Goal: Task Accomplishment & Management: Use online tool/utility

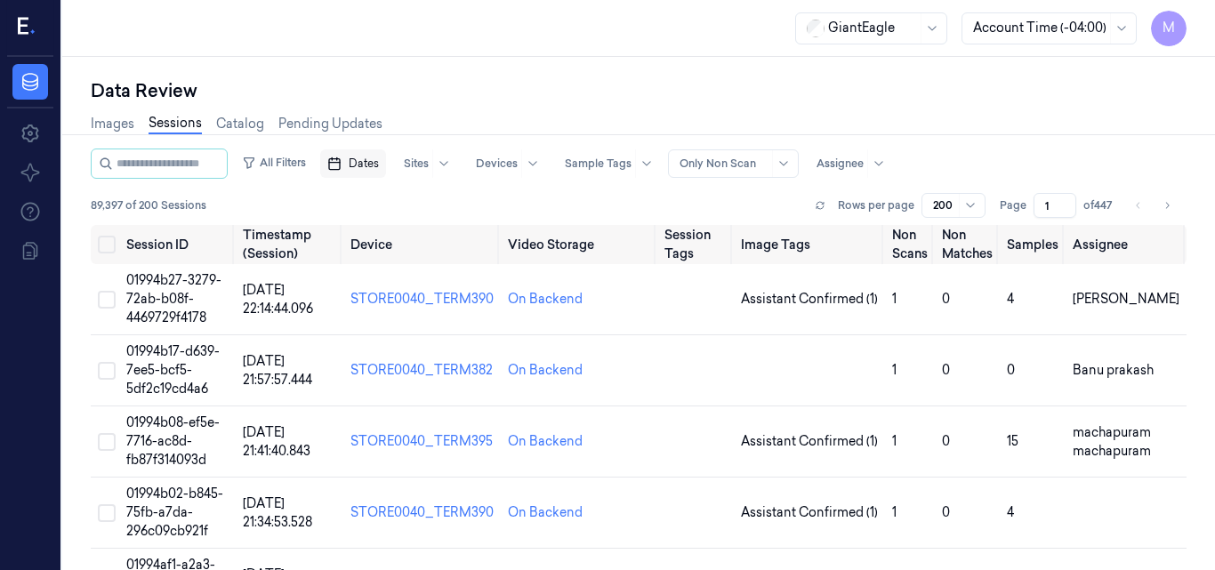
click at [376, 159] on span "Dates" at bounding box center [364, 164] width 30 height 16
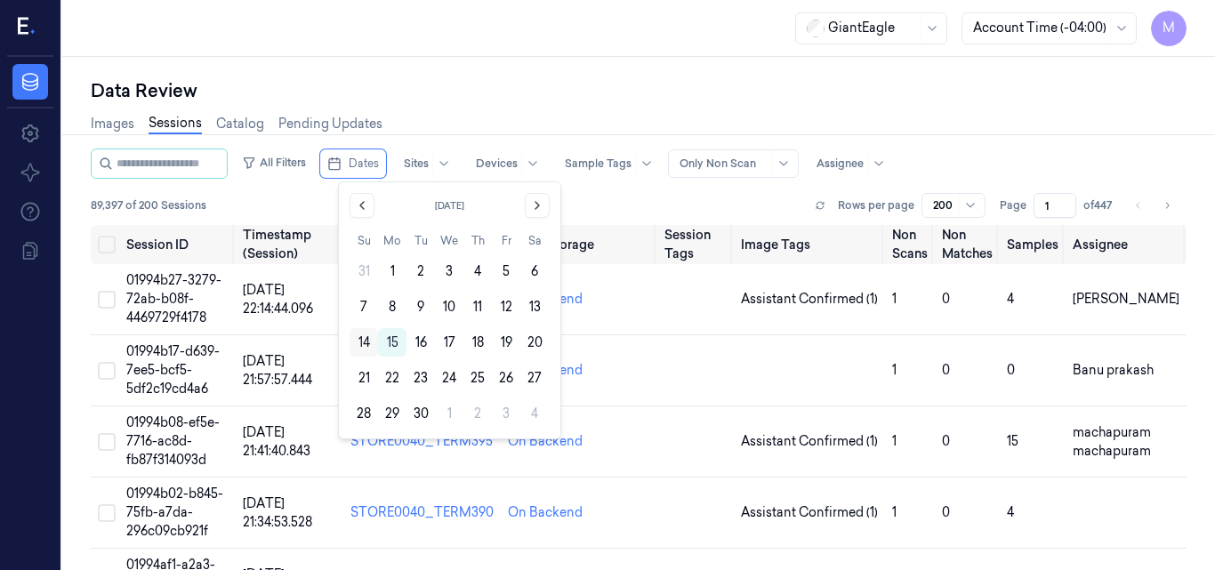
click at [365, 338] on button "14" at bounding box center [364, 342] width 28 height 28
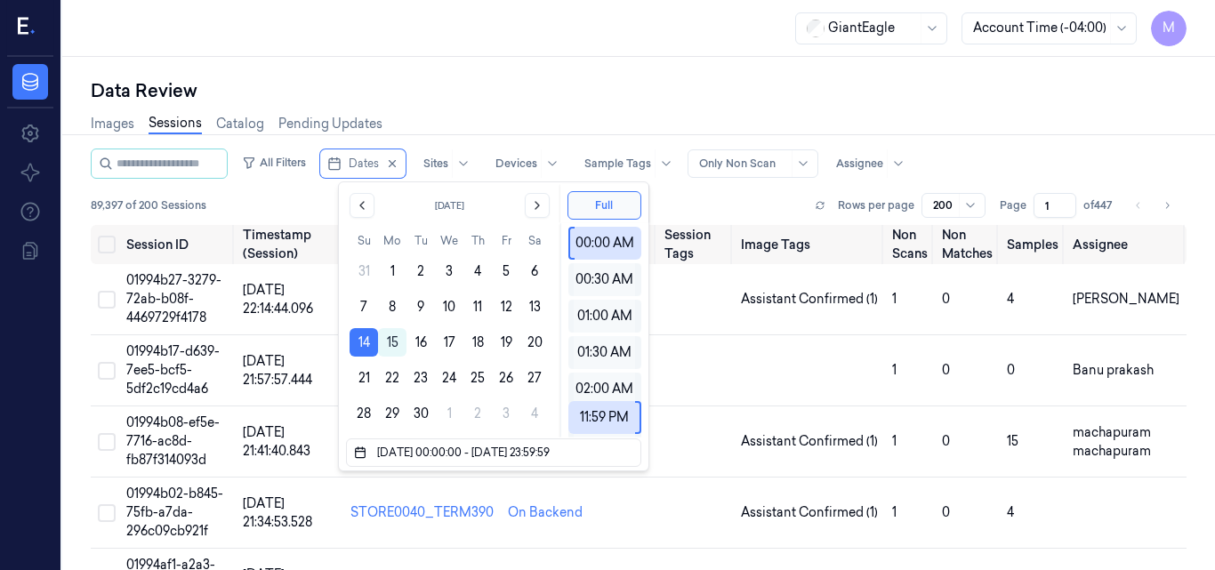
click at [365, 338] on button "14" at bounding box center [364, 342] width 28 height 28
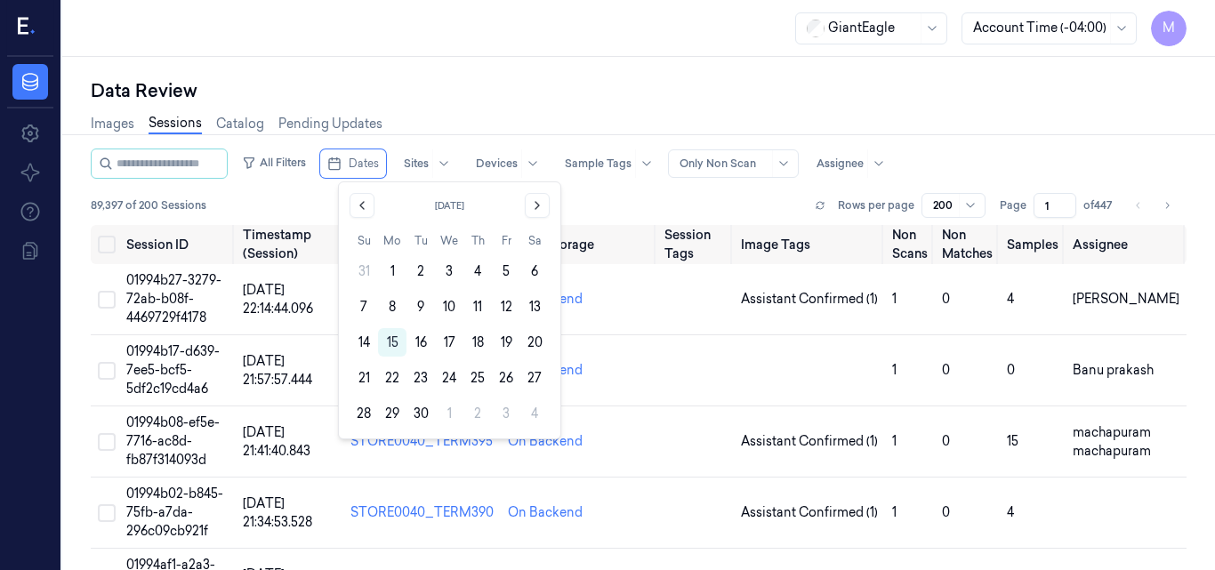
click at [365, 338] on button "14" at bounding box center [364, 342] width 28 height 28
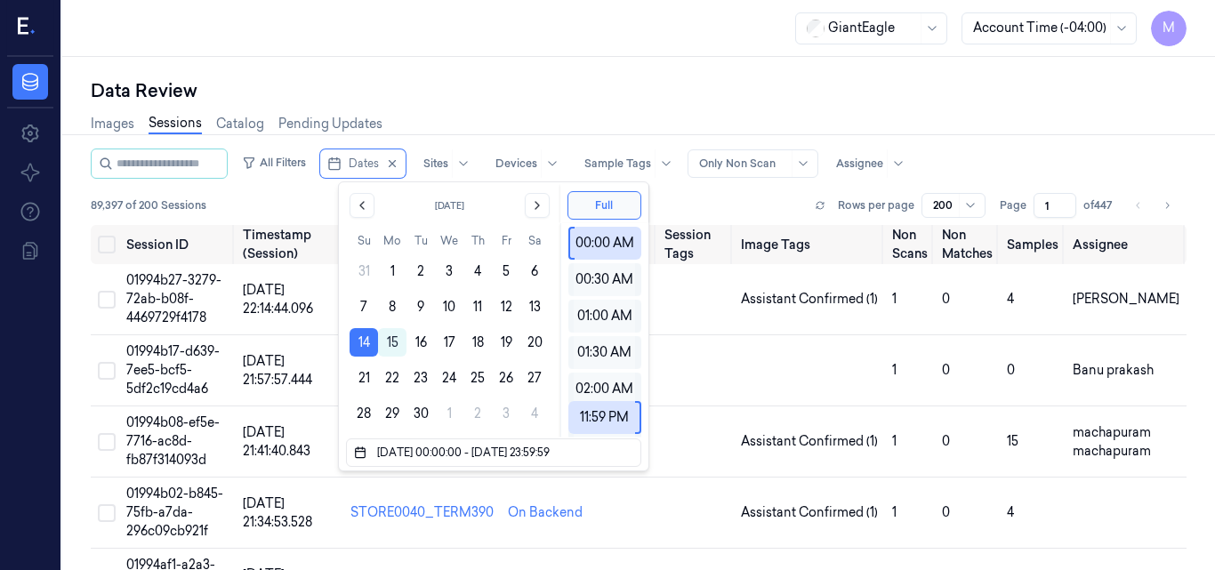
click at [642, 84] on div "Data Review" at bounding box center [639, 90] width 1096 height 25
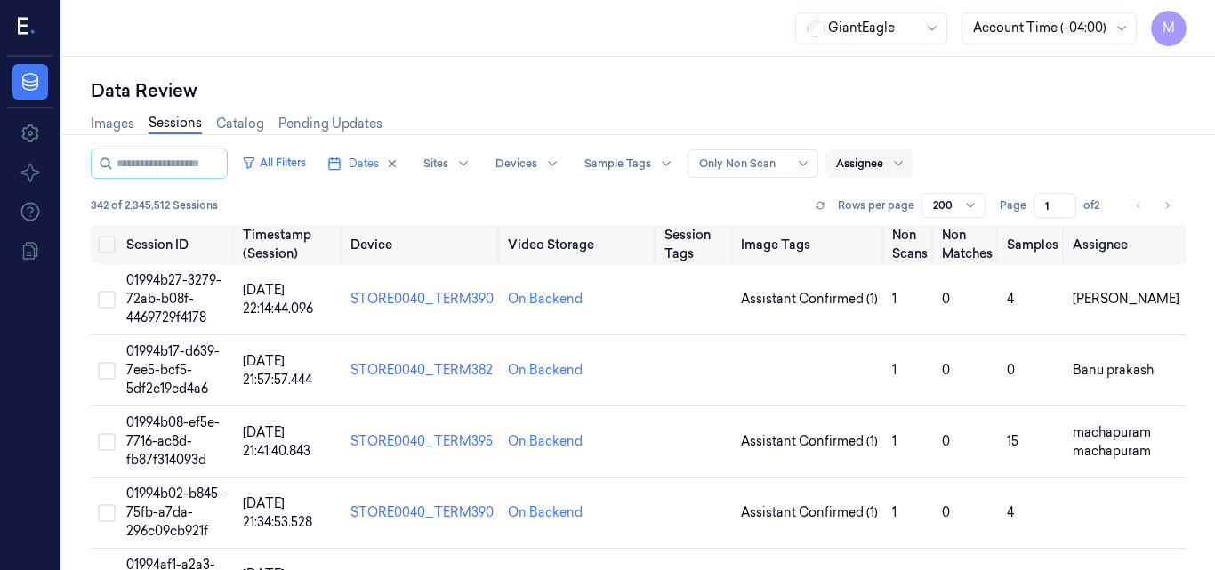
click at [876, 164] on div at bounding box center [859, 164] width 47 height 16
type input "mo"
click at [925, 233] on div "[PERSON_NAME]" at bounding box center [906, 232] width 107 height 19
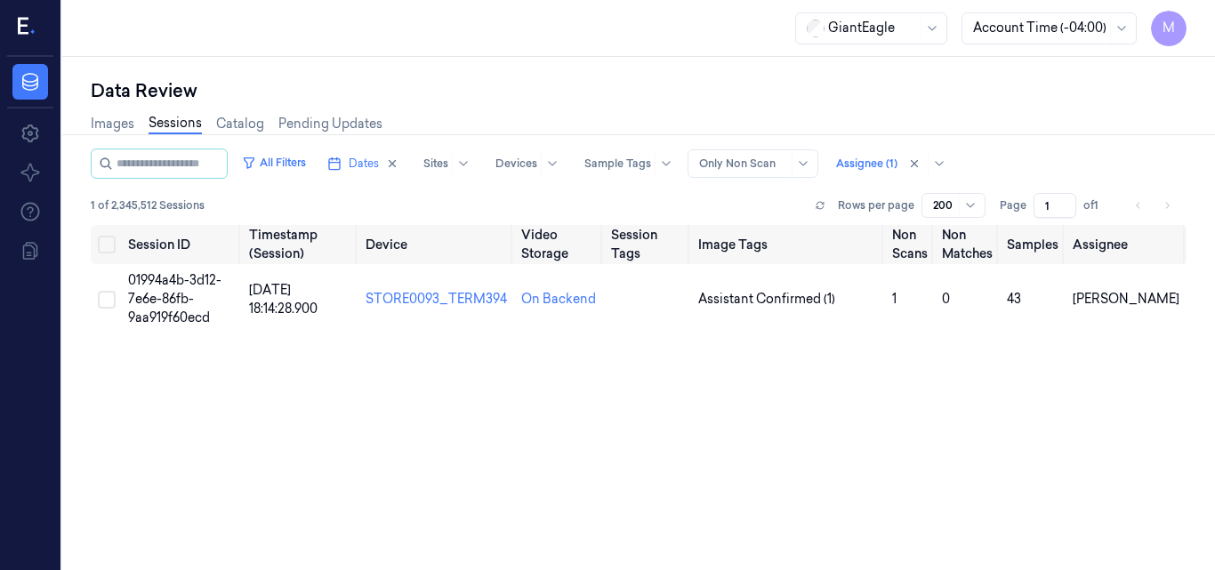
click at [892, 109] on div "Images Sessions Catalog Pending Updates" at bounding box center [639, 125] width 1096 height 45
click at [157, 282] on span "01994a4b-3d12-7e6e-86fb-9aa919f60ecd" at bounding box center [174, 298] width 93 height 53
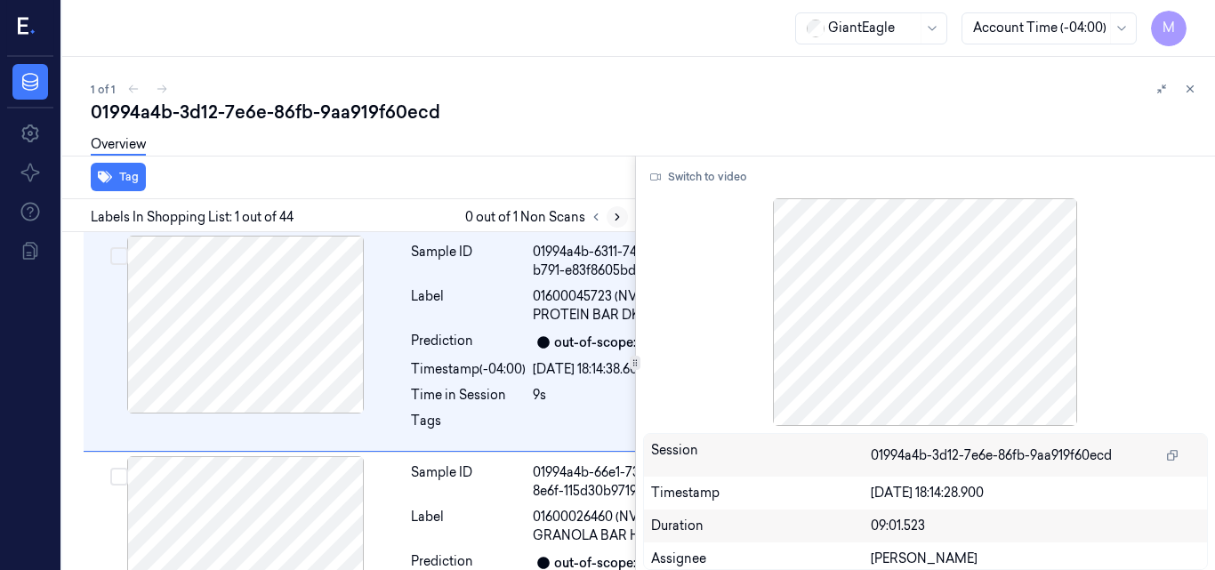
click at [615, 219] on icon at bounding box center [617, 217] width 12 height 12
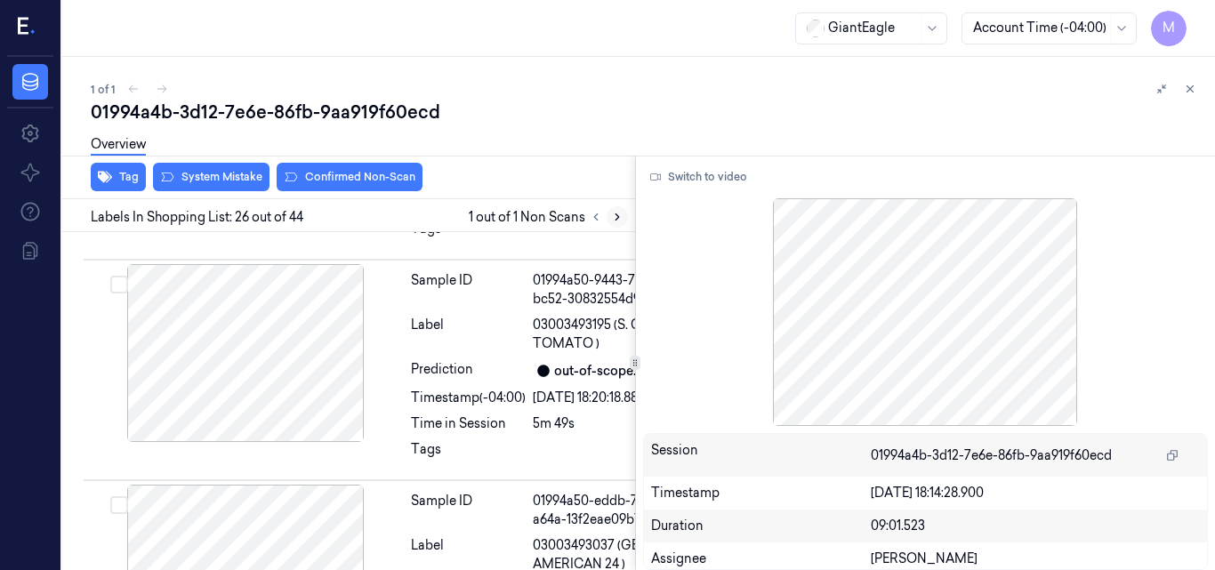
scroll to position [8199, 0]
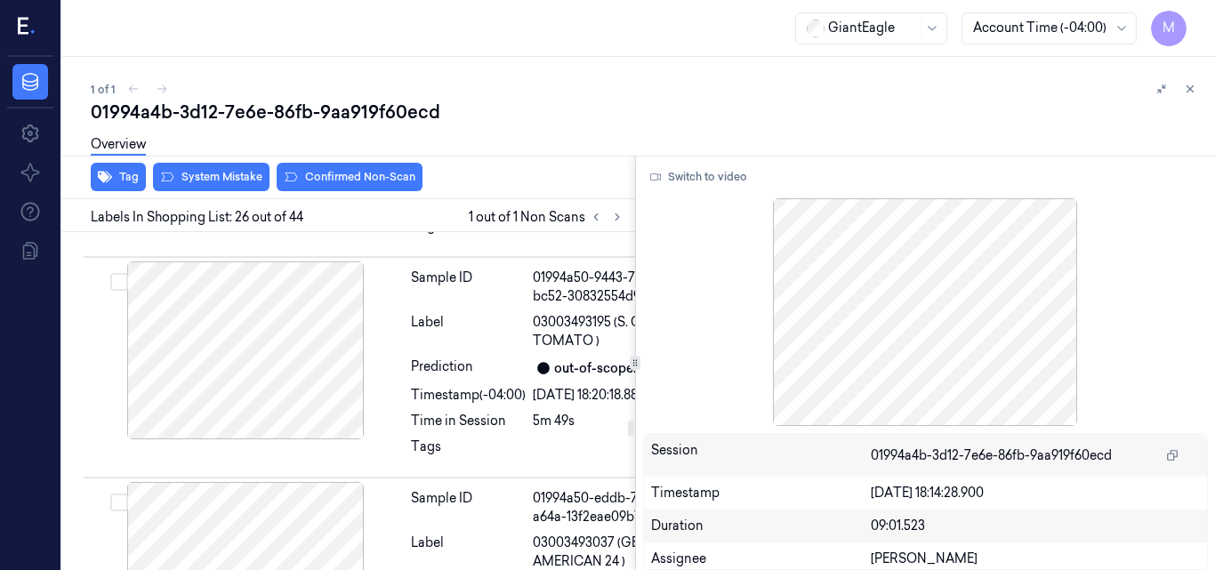
click at [654, 183] on button "Switch to video" at bounding box center [698, 177] width 111 height 28
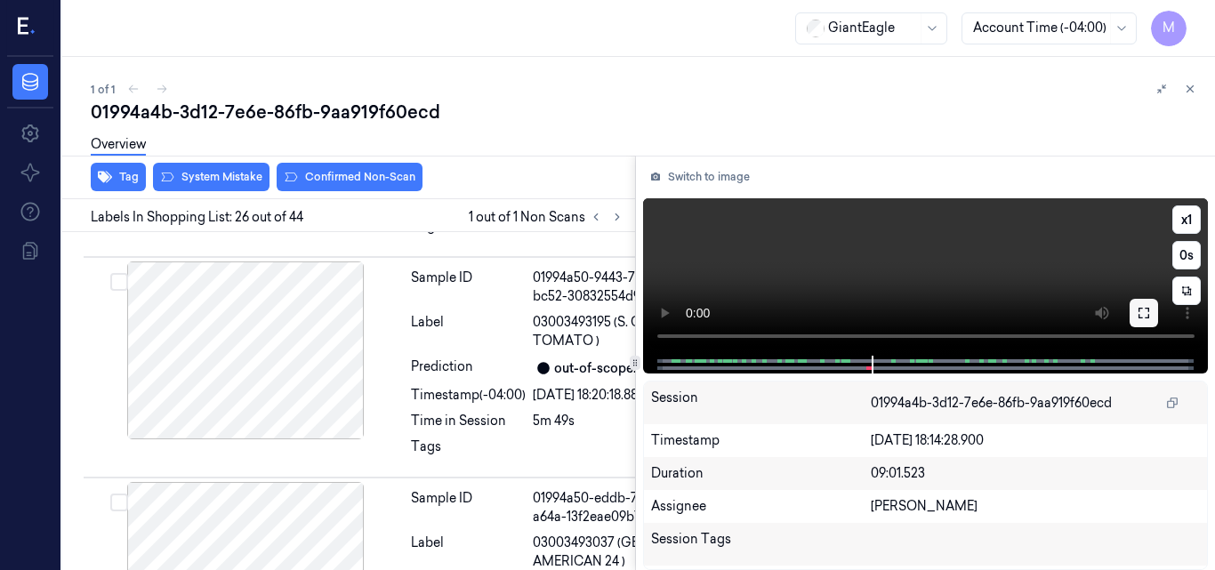
click at [1142, 311] on icon at bounding box center [1144, 313] width 14 height 14
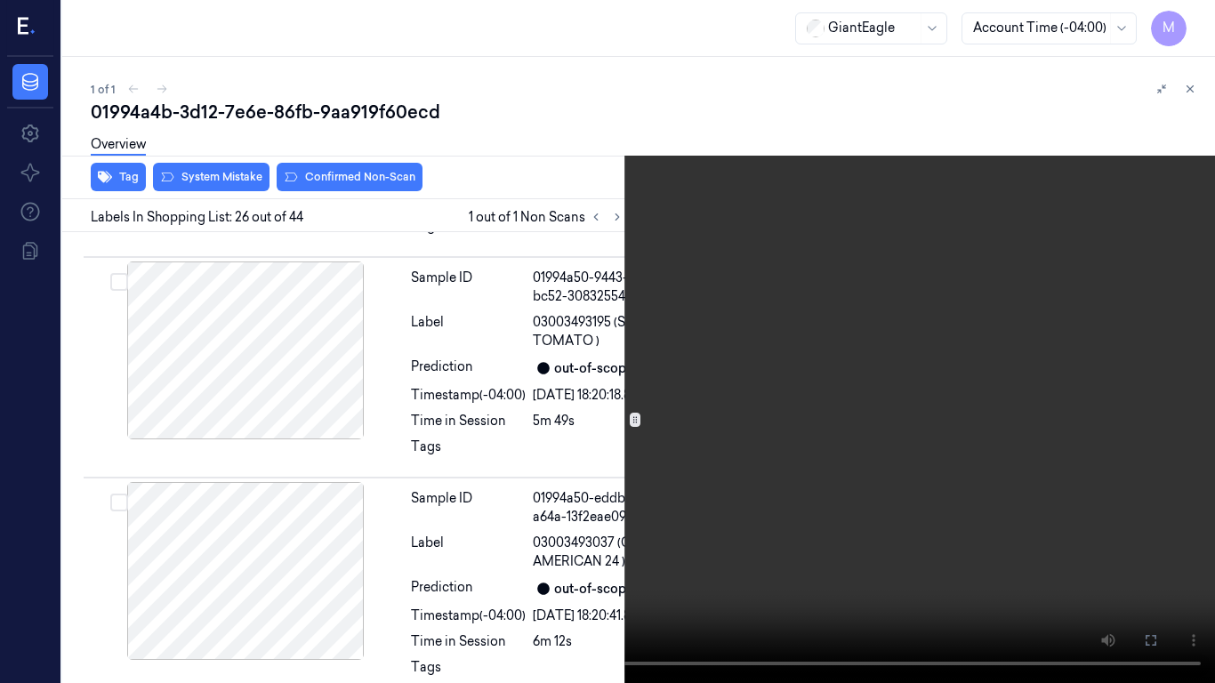
click at [0, 0] on icon at bounding box center [0, 0] width 0 height 0
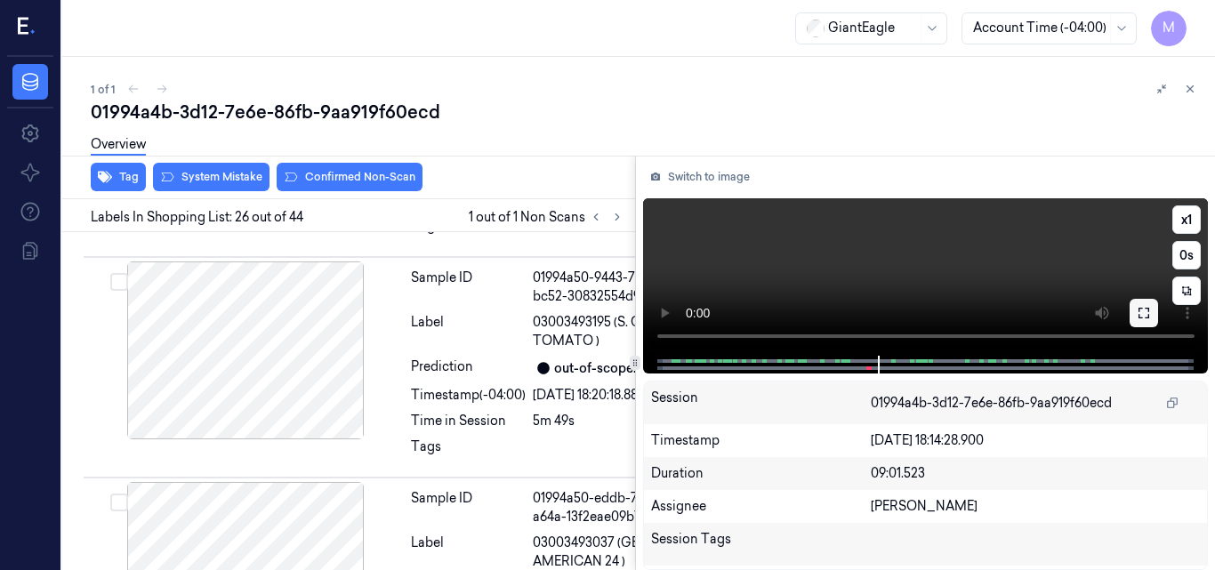
click at [1145, 309] on icon at bounding box center [1144, 313] width 14 height 14
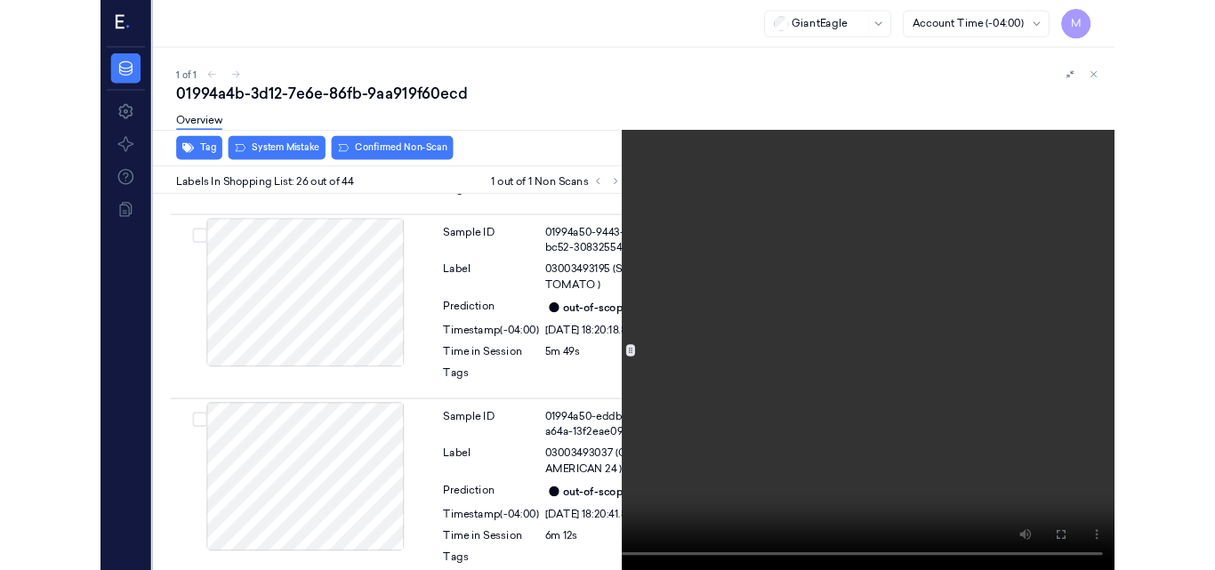
scroll to position [8142, 0]
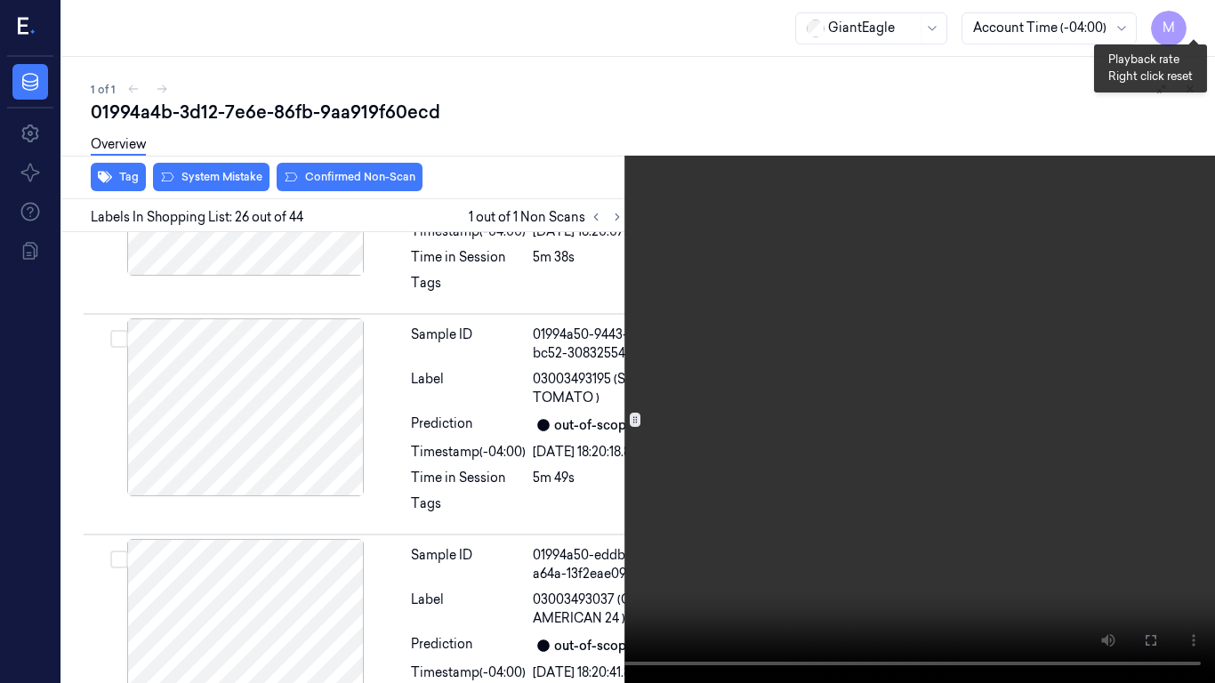
click at [1197, 24] on button "x 1" at bounding box center [1194, 21] width 28 height 28
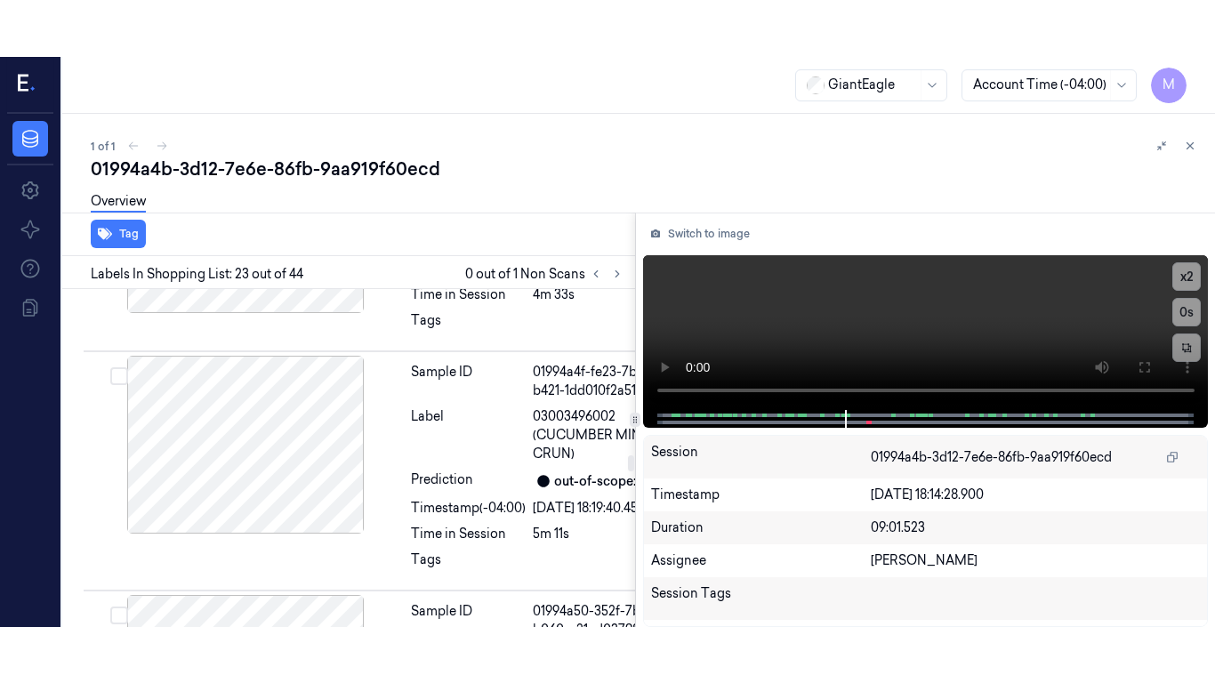
scroll to position [7277, 0]
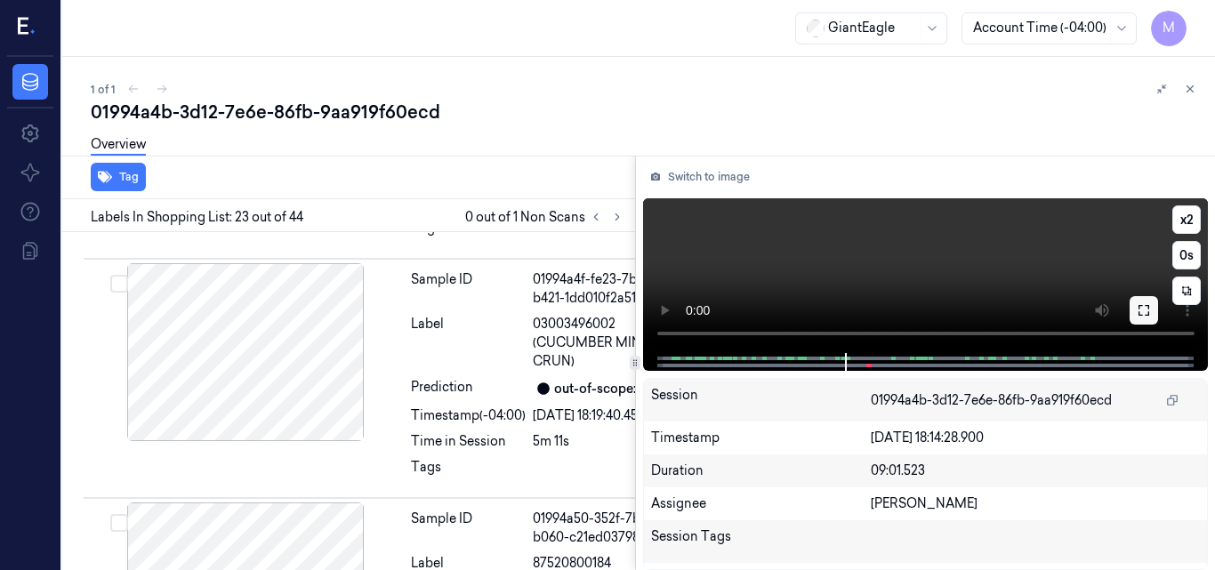
click at [1143, 303] on button at bounding box center [1144, 310] width 28 height 28
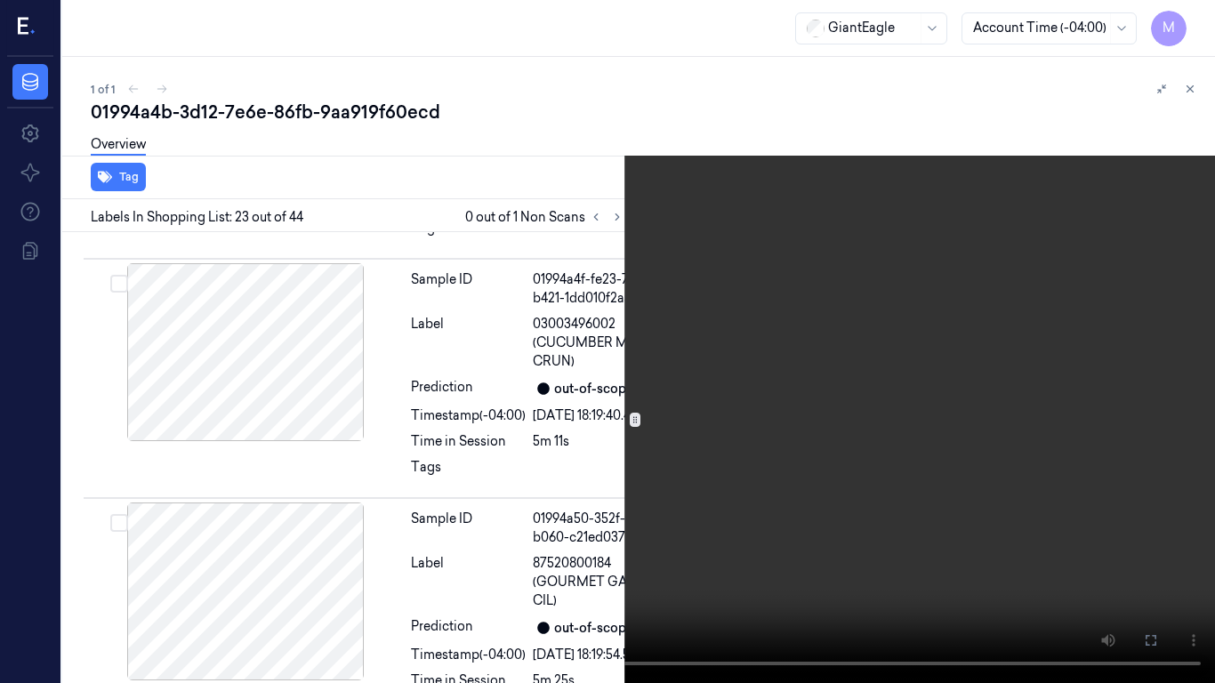
click at [1187, 95] on button at bounding box center [1194, 92] width 28 height 28
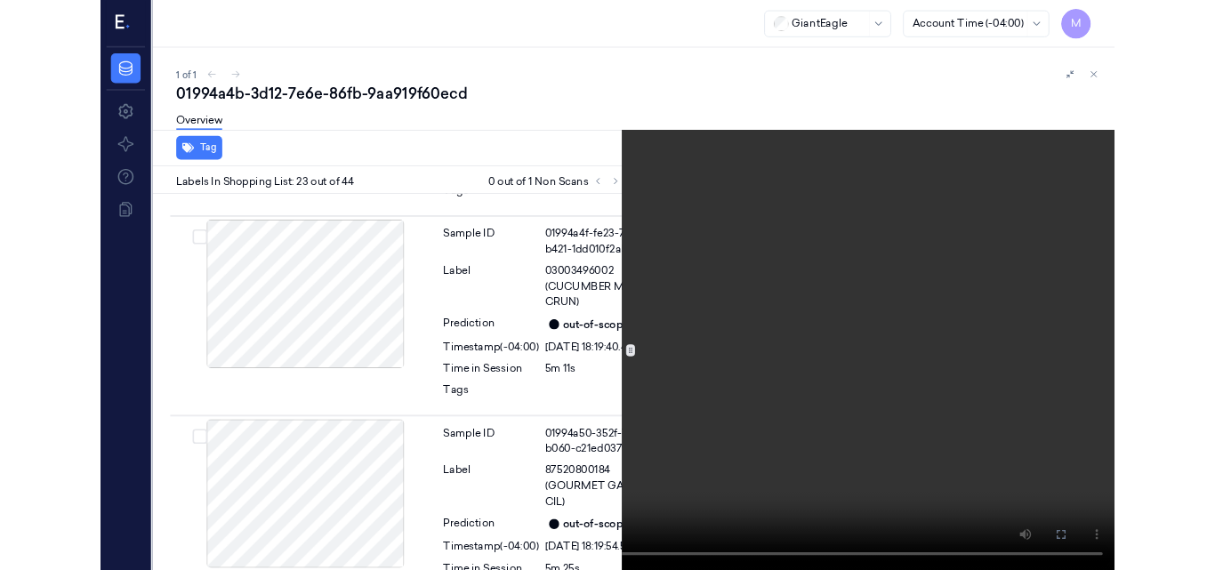
scroll to position [7220, 0]
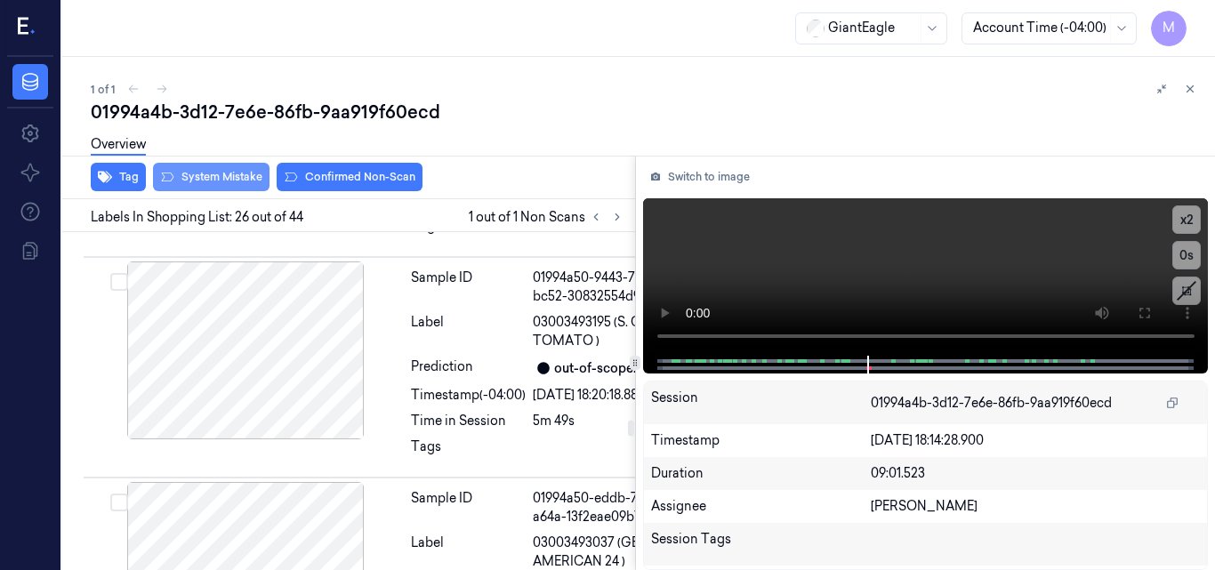
scroll to position [8199, 0]
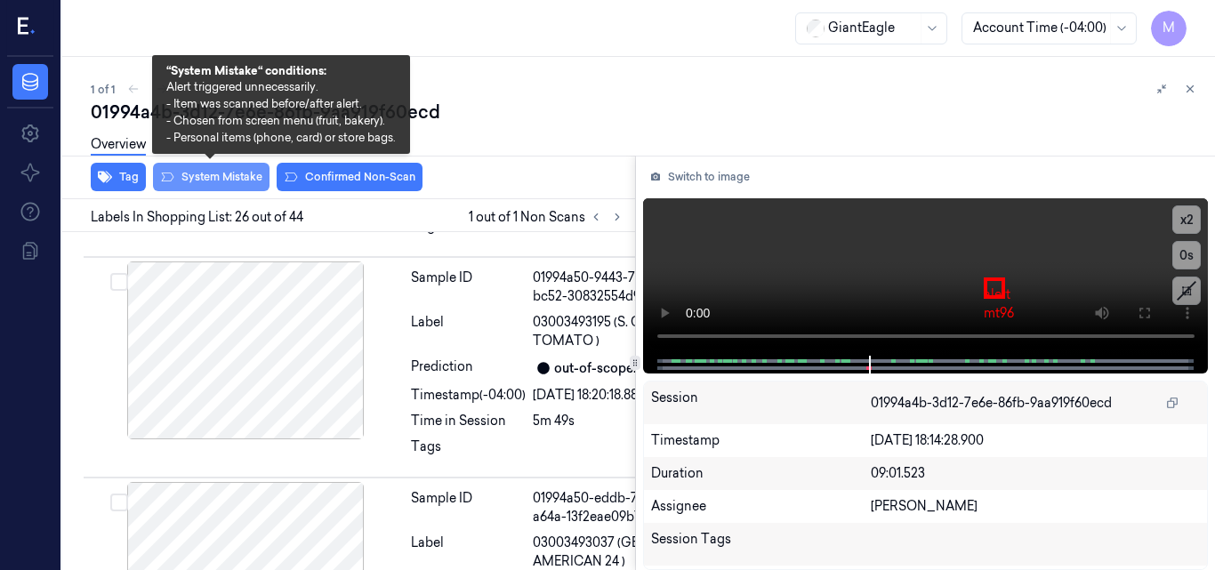
click at [244, 185] on button "System Mistake" at bounding box center [211, 177] width 117 height 28
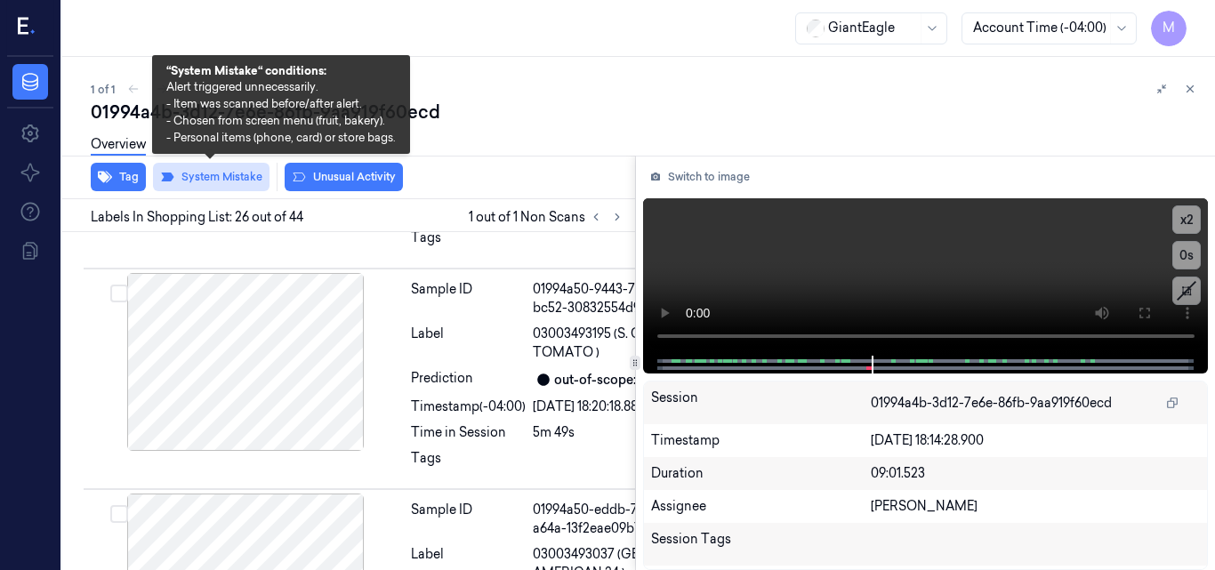
scroll to position [8202, 0]
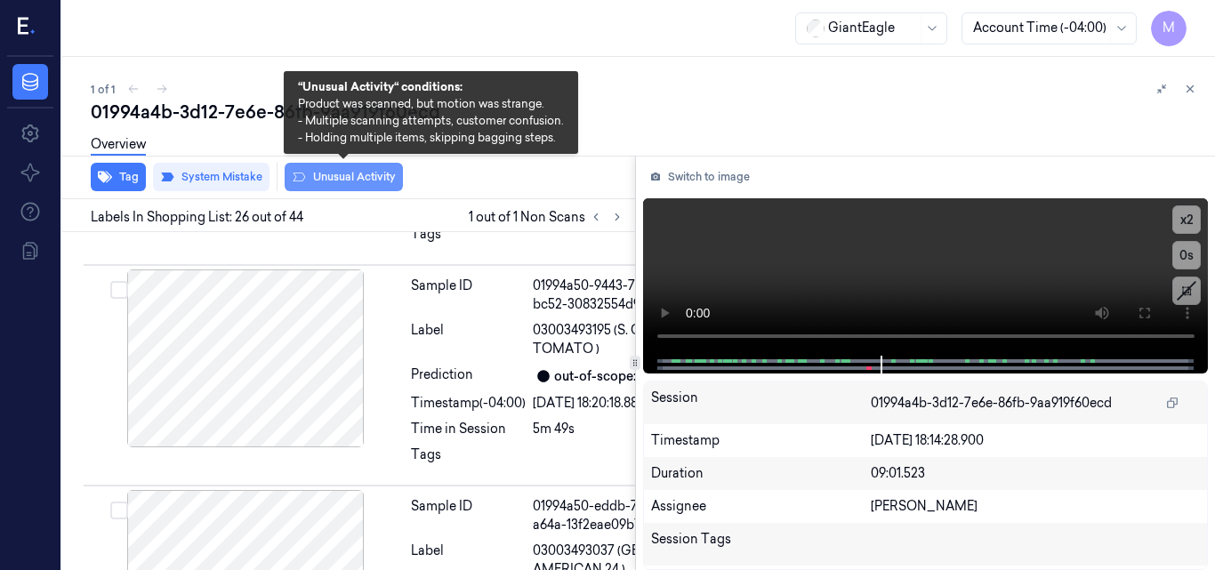
click at [363, 181] on button "Unusual Activity" at bounding box center [344, 177] width 118 height 28
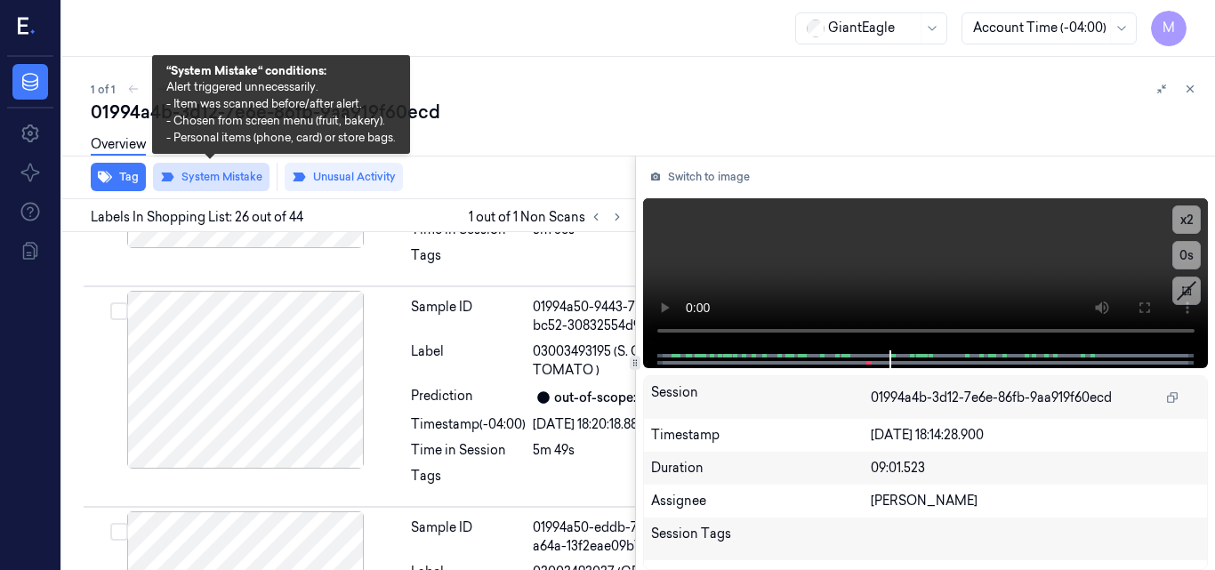
click at [227, 188] on button "System Mistake" at bounding box center [211, 177] width 117 height 28
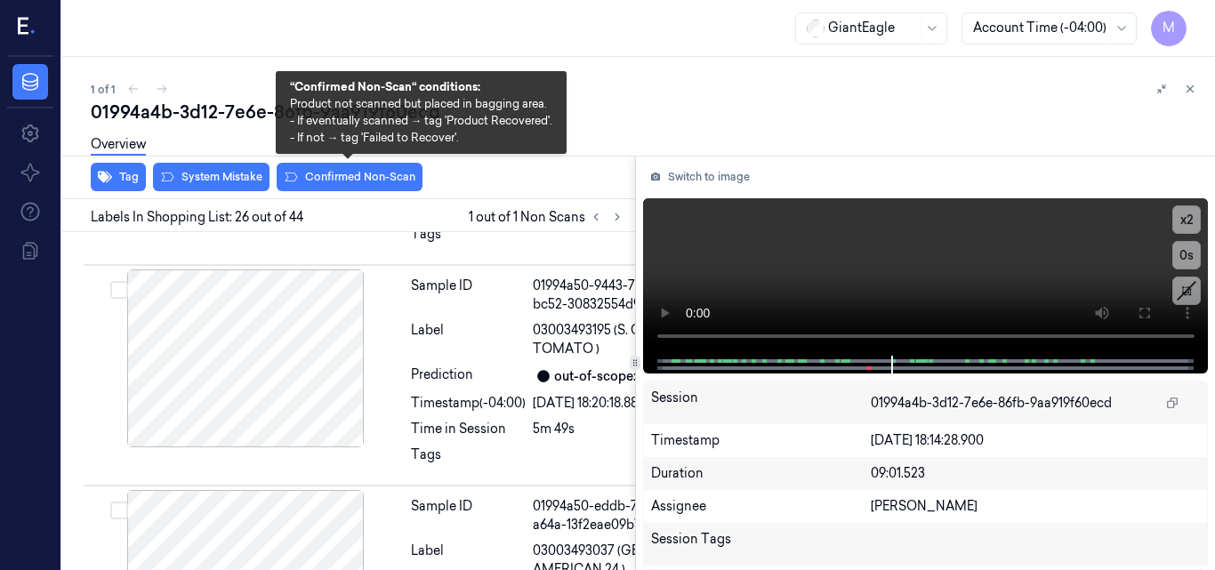
click at [329, 179] on button "Confirmed Non-Scan" at bounding box center [350, 177] width 146 height 28
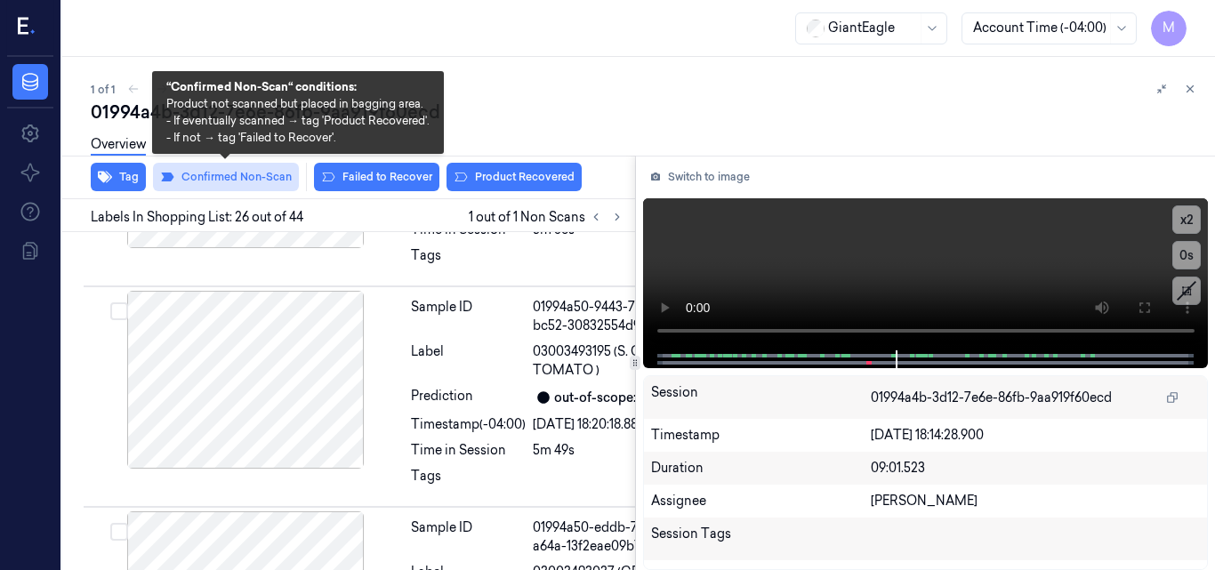
click at [245, 184] on button "Confirmed Non-Scan" at bounding box center [226, 177] width 146 height 28
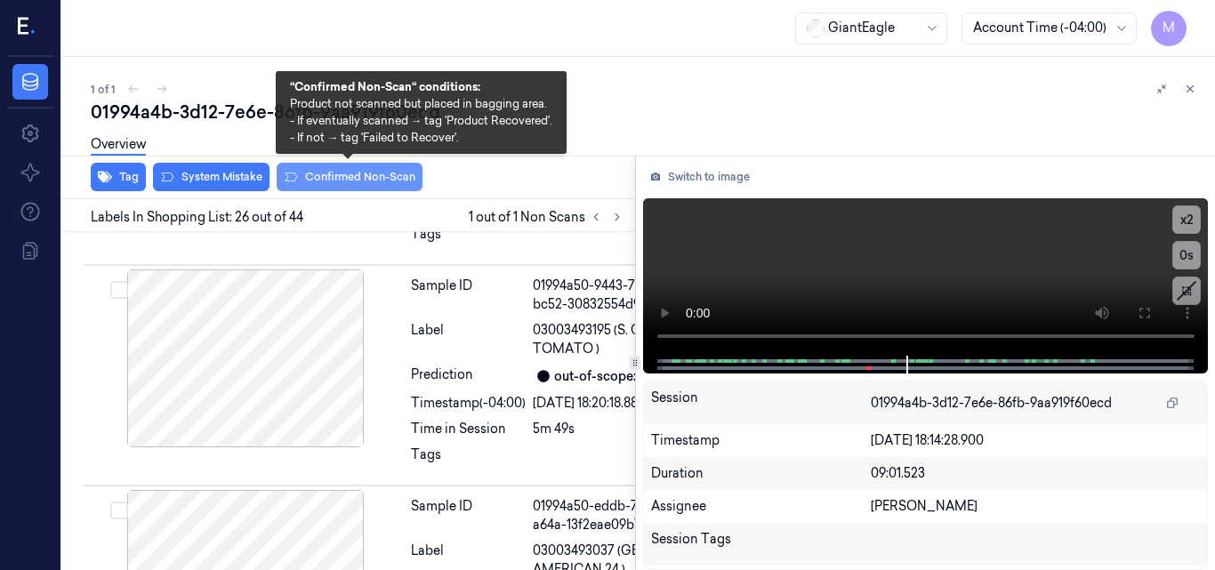
click at [360, 174] on button "Confirmed Non-Scan" at bounding box center [350, 177] width 146 height 28
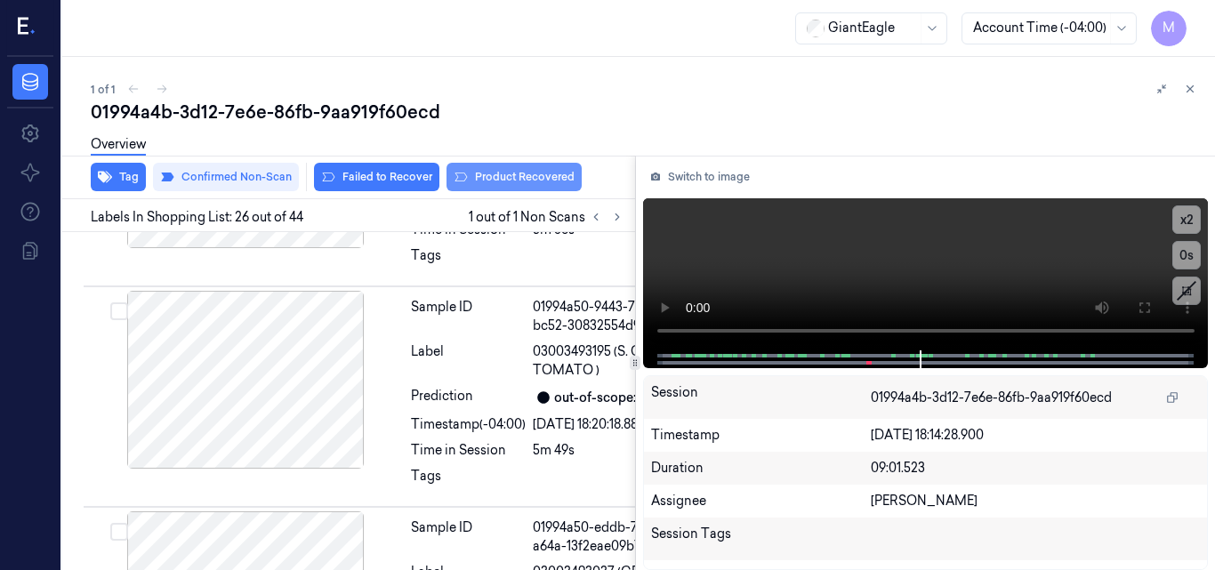
click at [490, 178] on button "Product Recovered" at bounding box center [514, 177] width 135 height 28
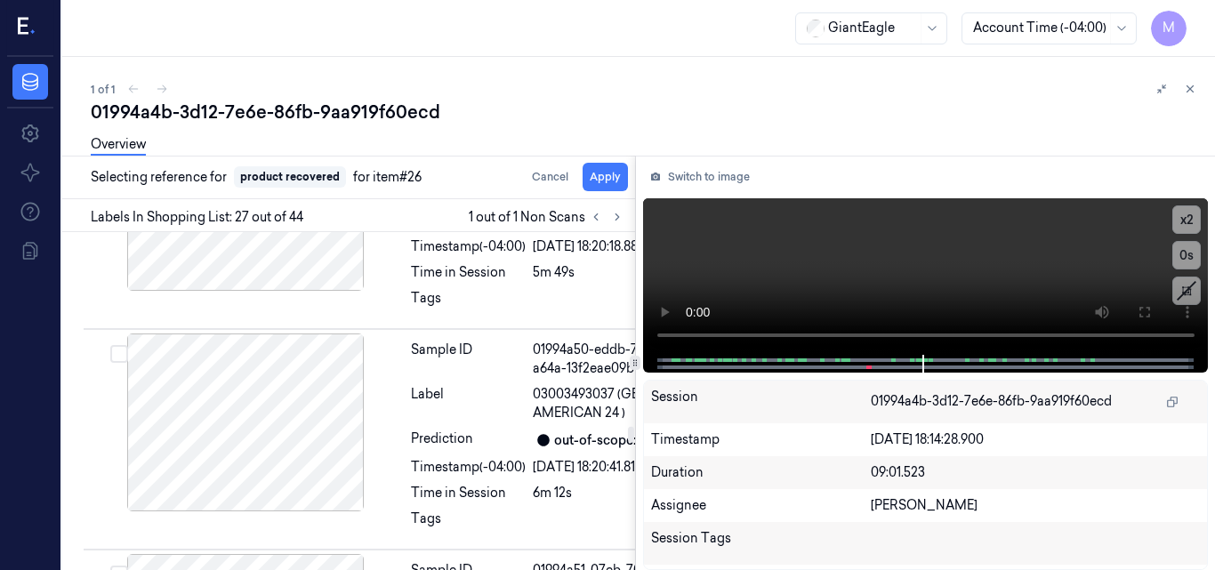
scroll to position [8506, 0]
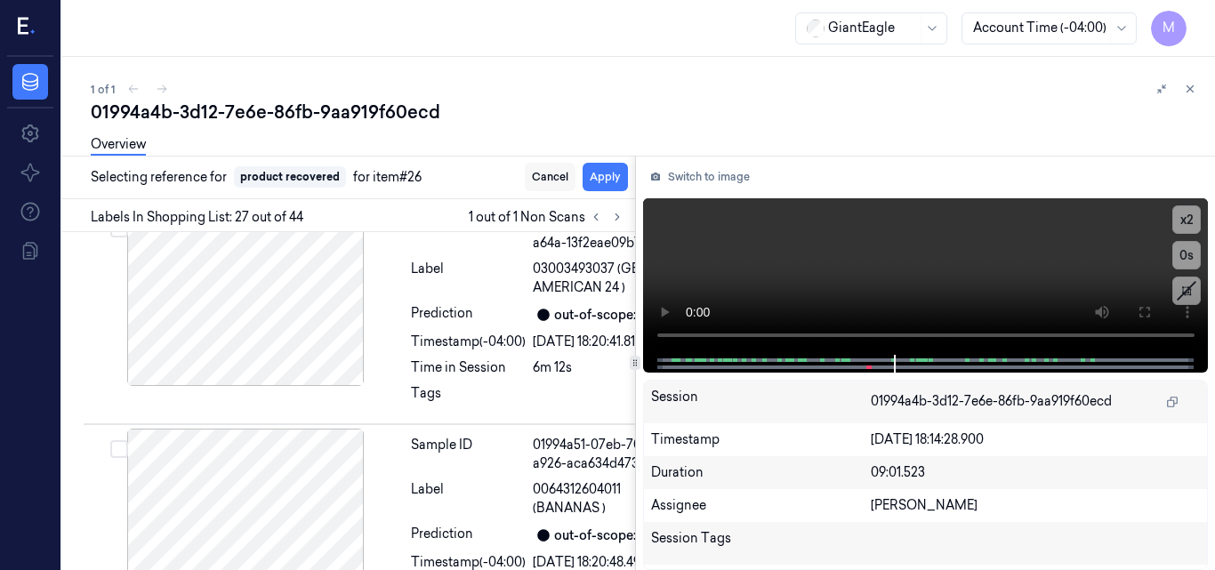
click at [556, 180] on button "Cancel" at bounding box center [550, 177] width 51 height 28
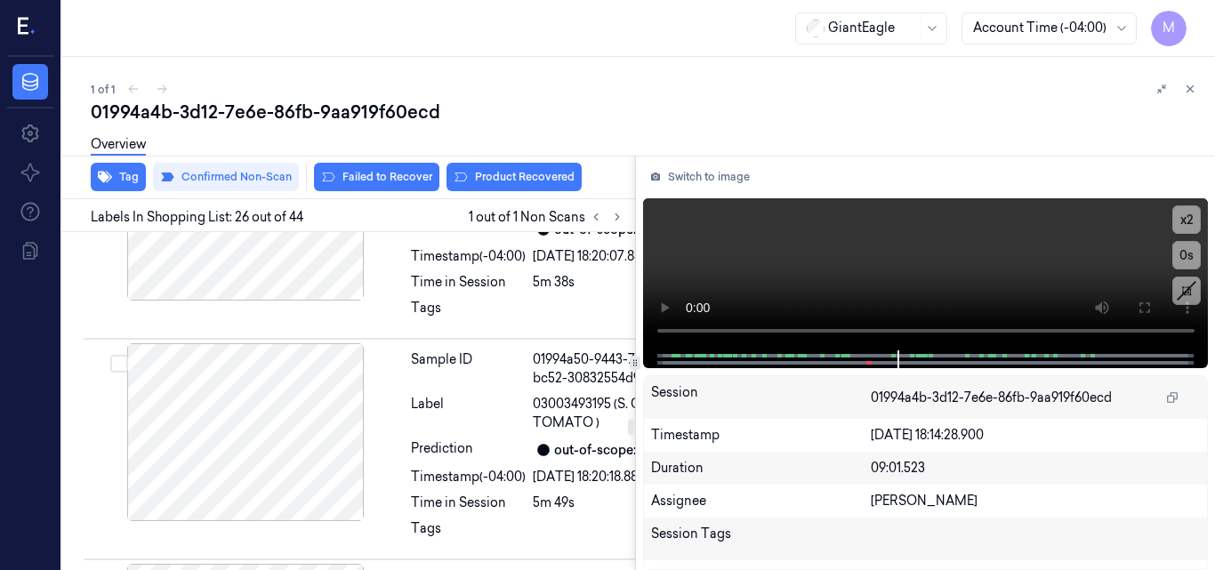
scroll to position [8202, 0]
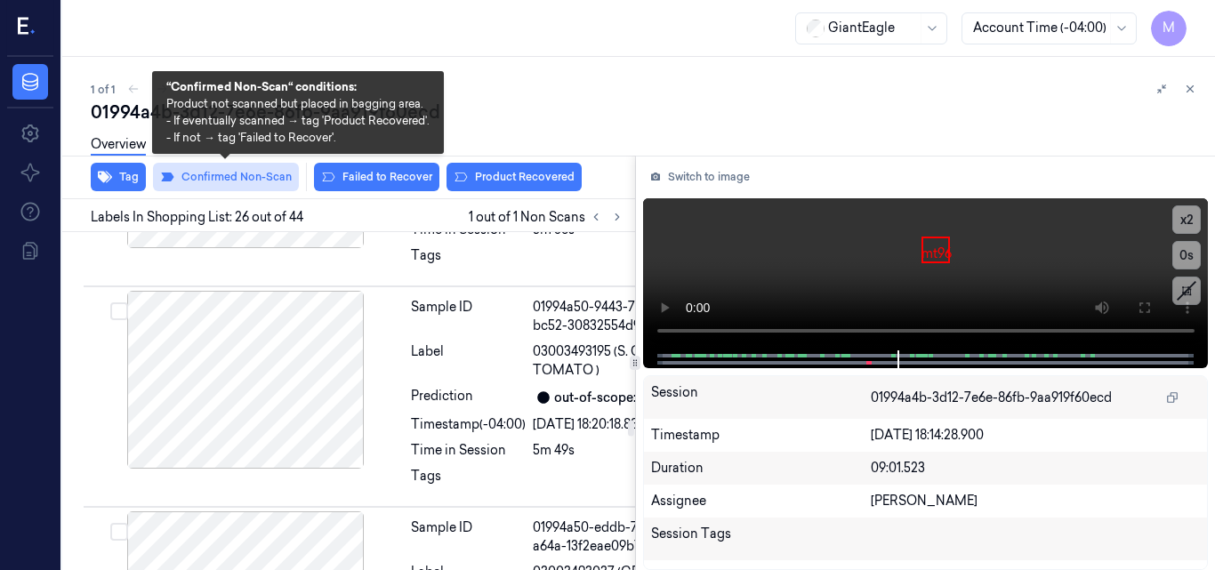
click at [269, 181] on button "Confirmed Non-Scan" at bounding box center [226, 177] width 146 height 28
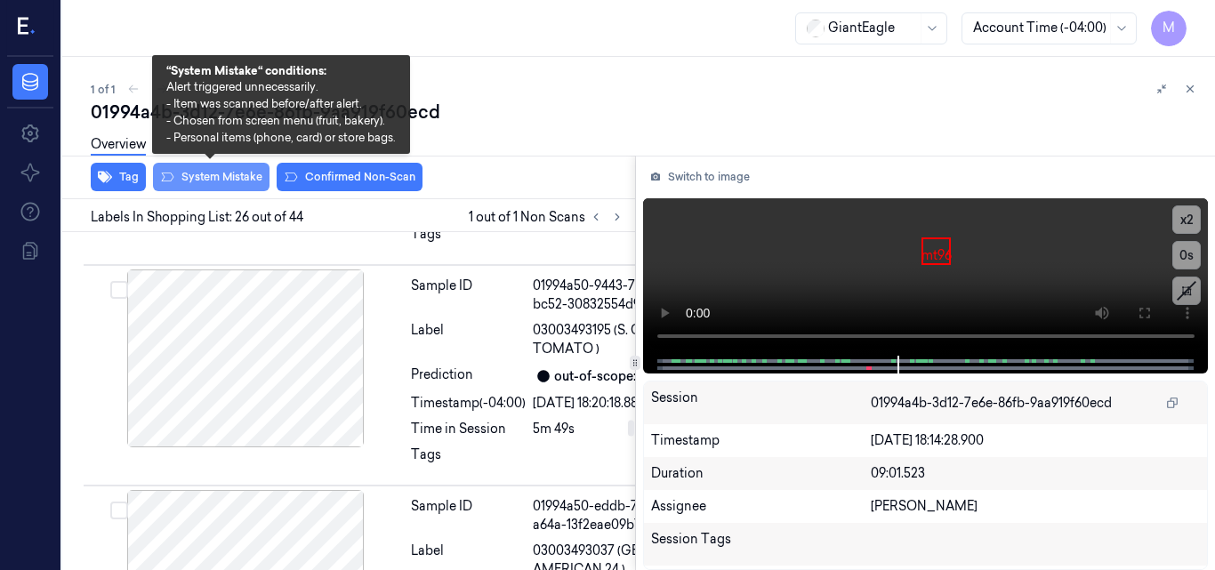
click at [190, 182] on button "System Mistake" at bounding box center [211, 177] width 117 height 28
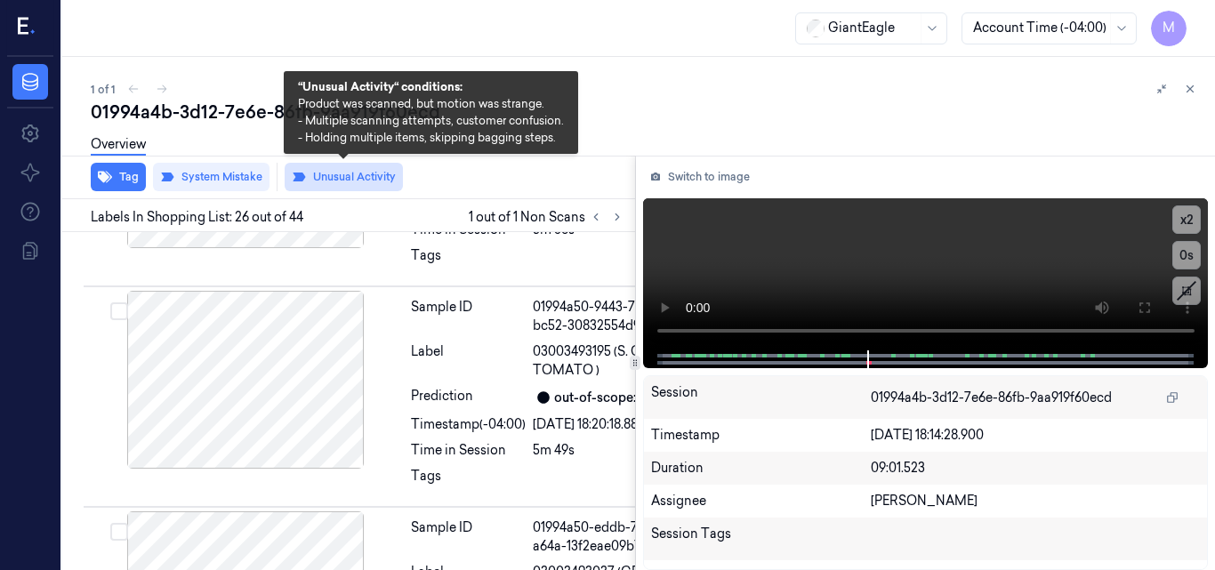
click at [384, 180] on button "Unusual Activity" at bounding box center [344, 177] width 118 height 28
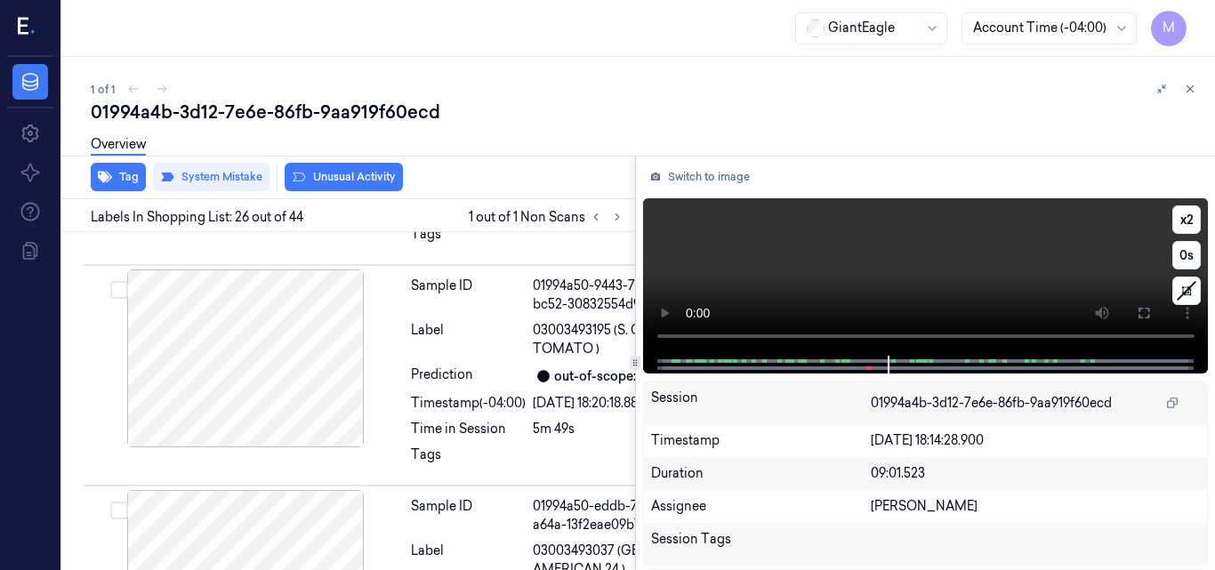
click at [946, 269] on video at bounding box center [926, 276] width 566 height 157
click at [616, 219] on icon at bounding box center [617, 217] width 12 height 12
click at [379, 172] on button "Unusual Activity" at bounding box center [344, 177] width 118 height 28
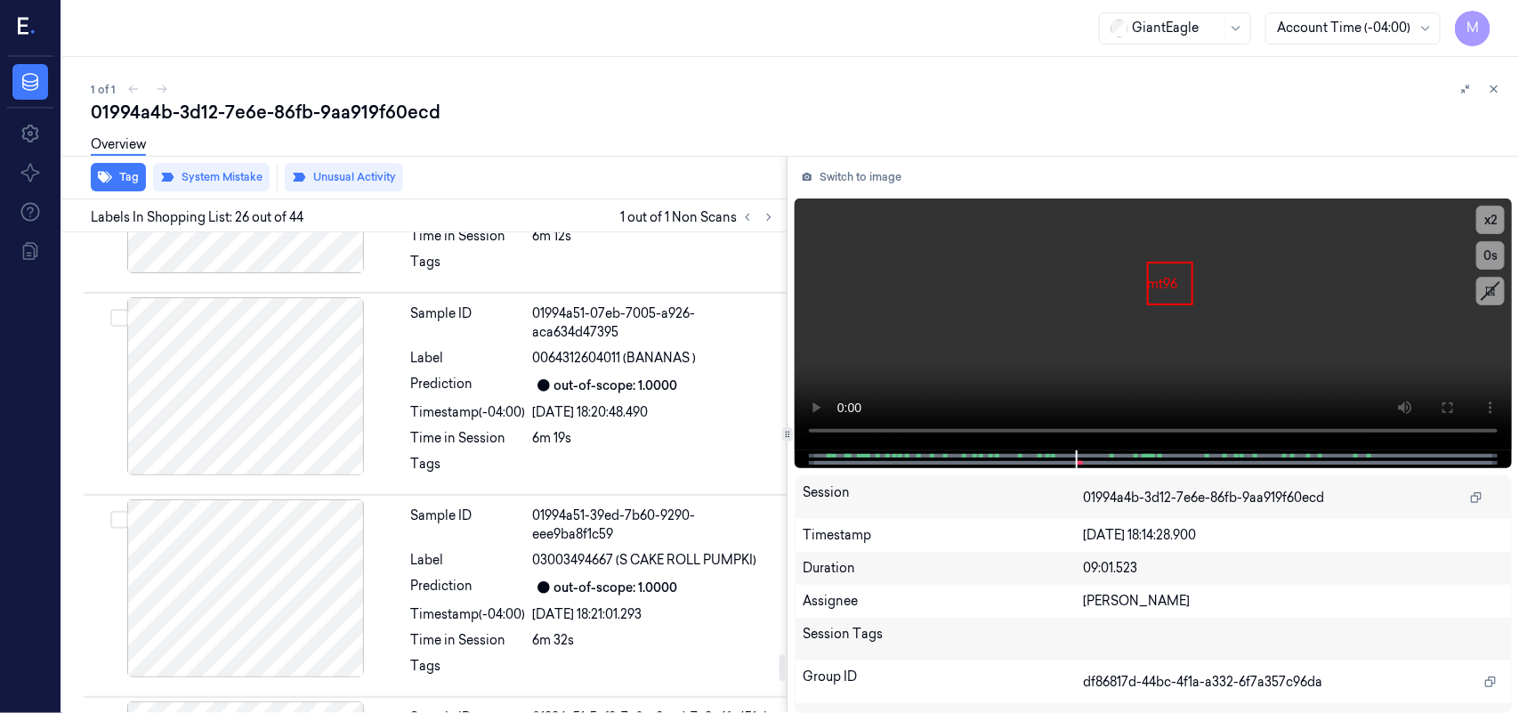
scroll to position [7645, 0]
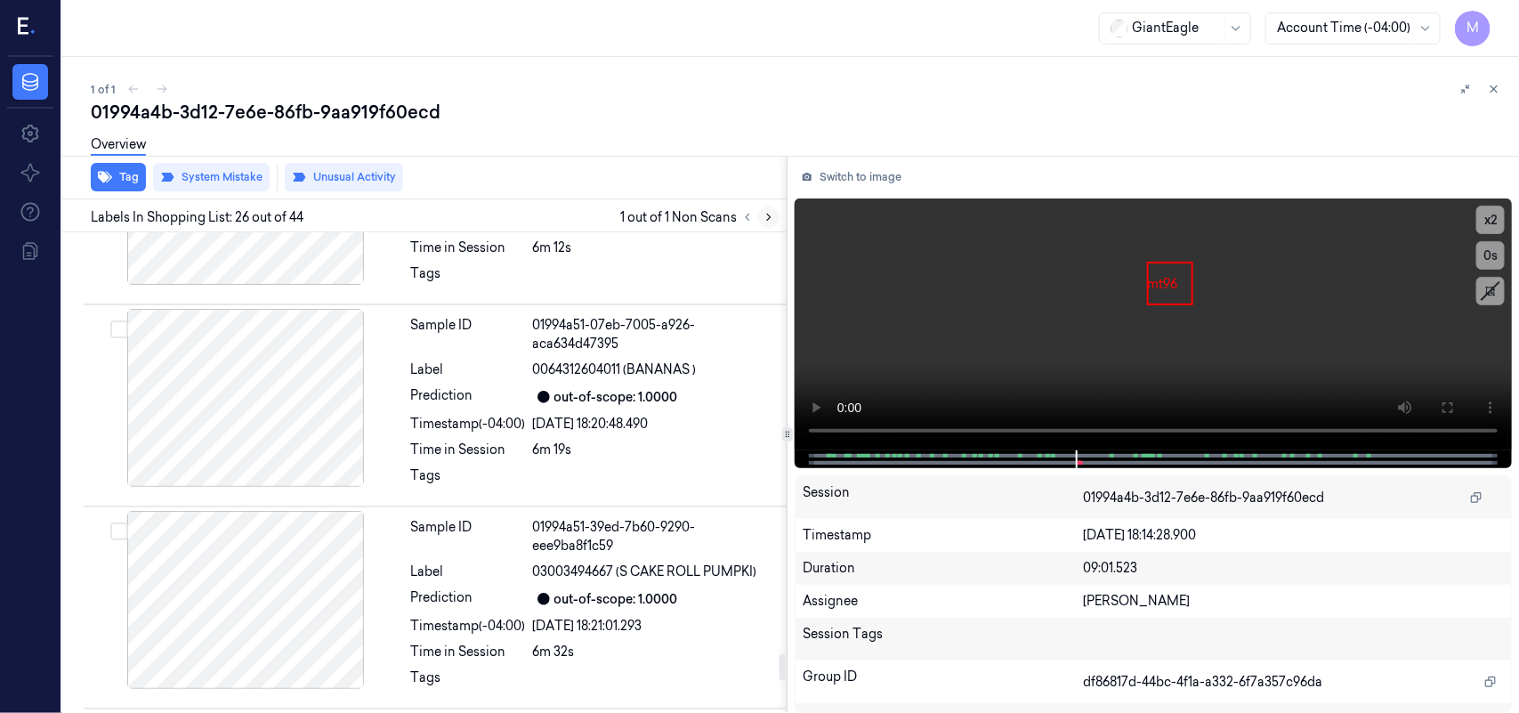
click at [768, 222] on icon at bounding box center [769, 217] width 12 height 12
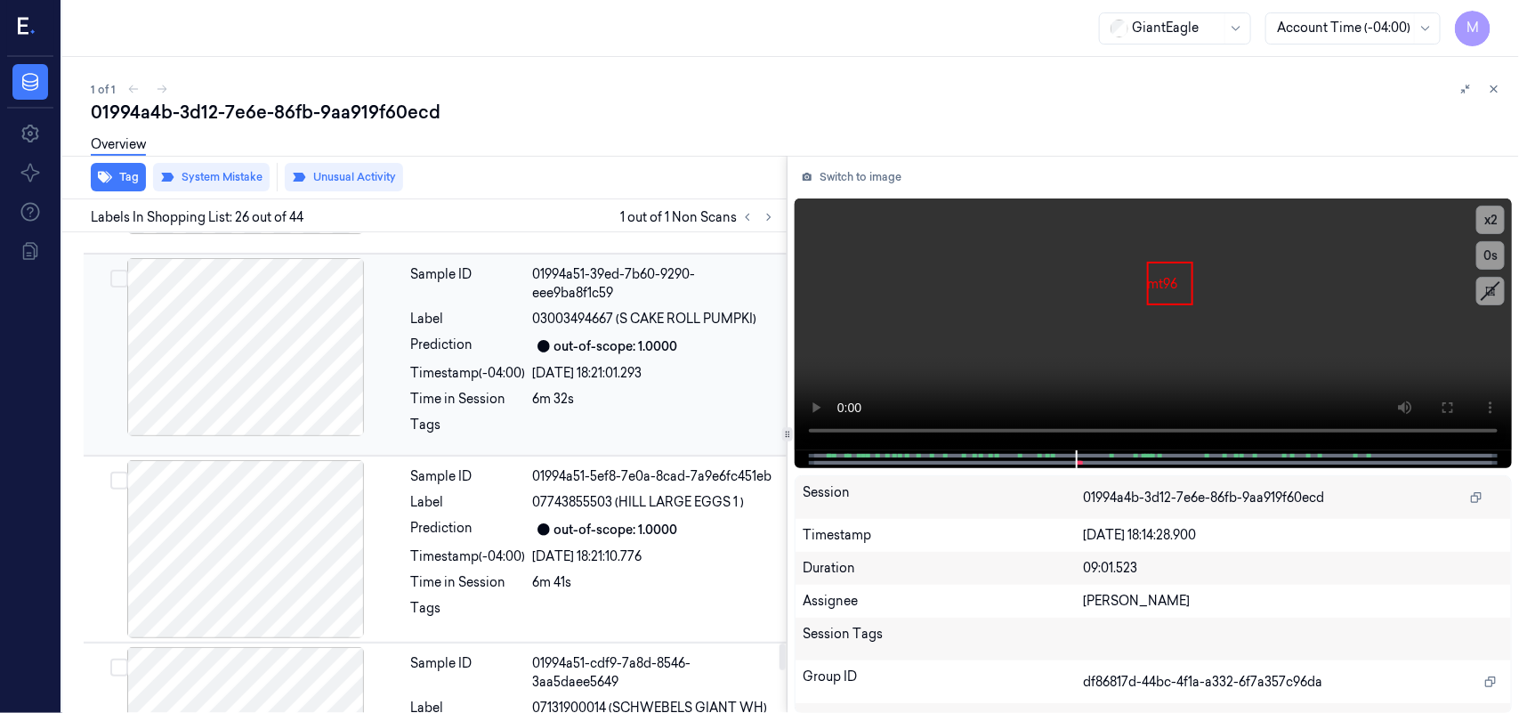
scroll to position [7458, 0]
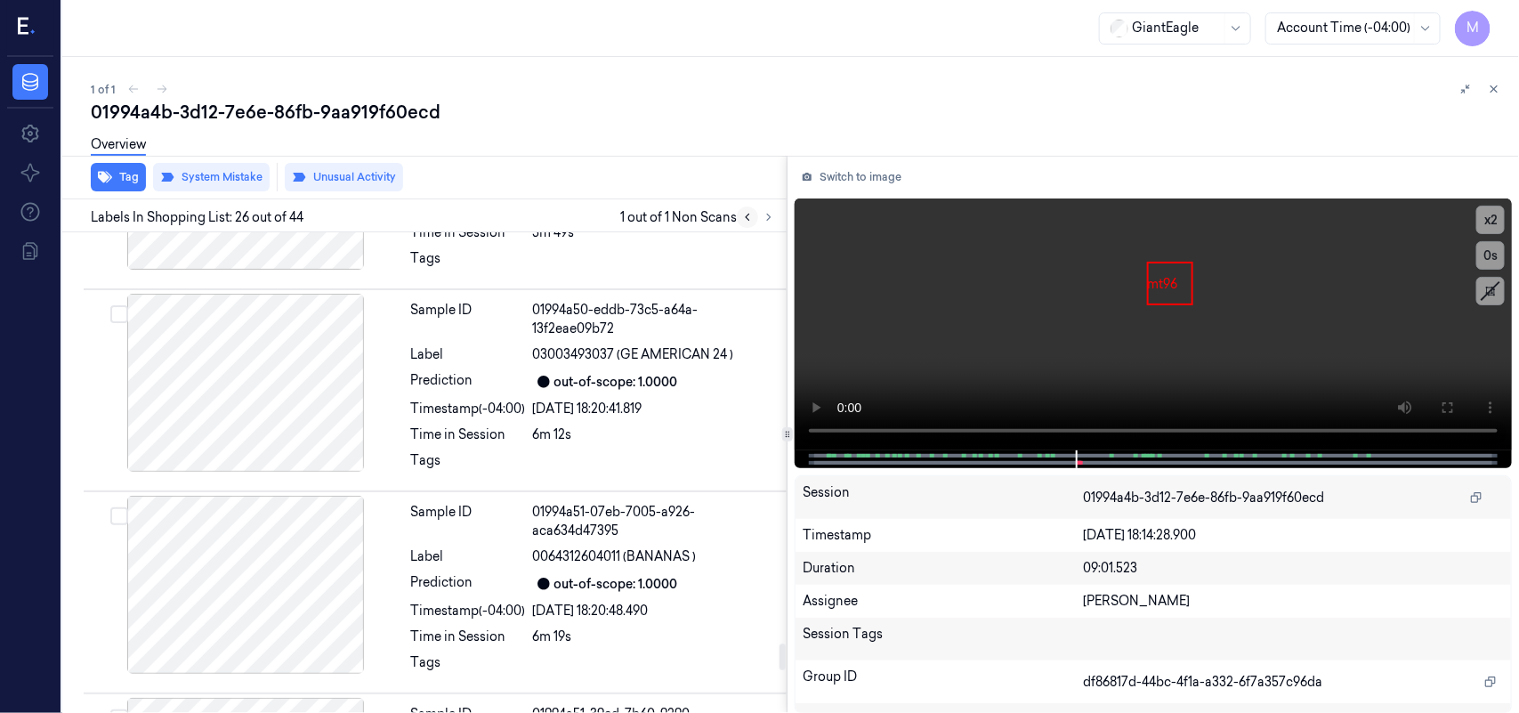
click at [747, 214] on icon at bounding box center [748, 217] width 4 height 6
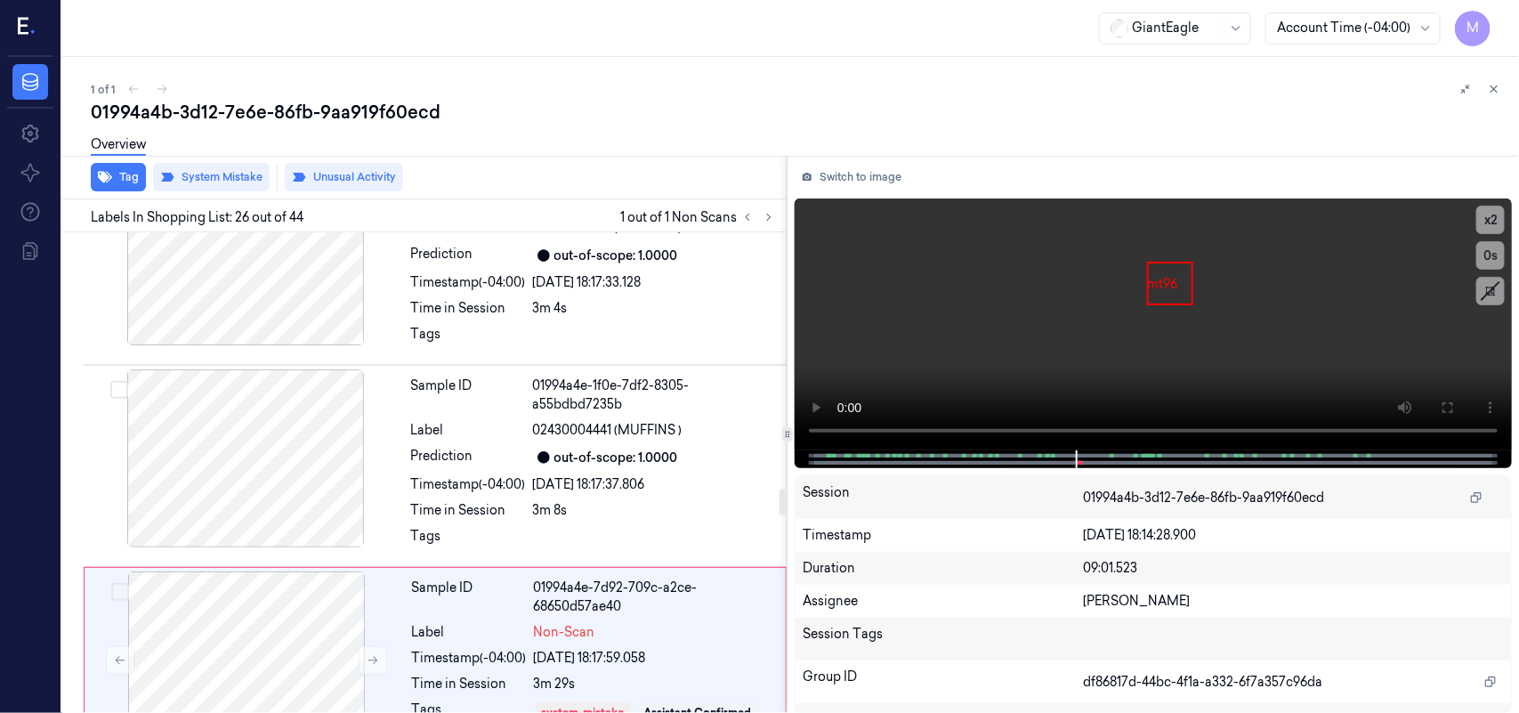
scroll to position [4789, 0]
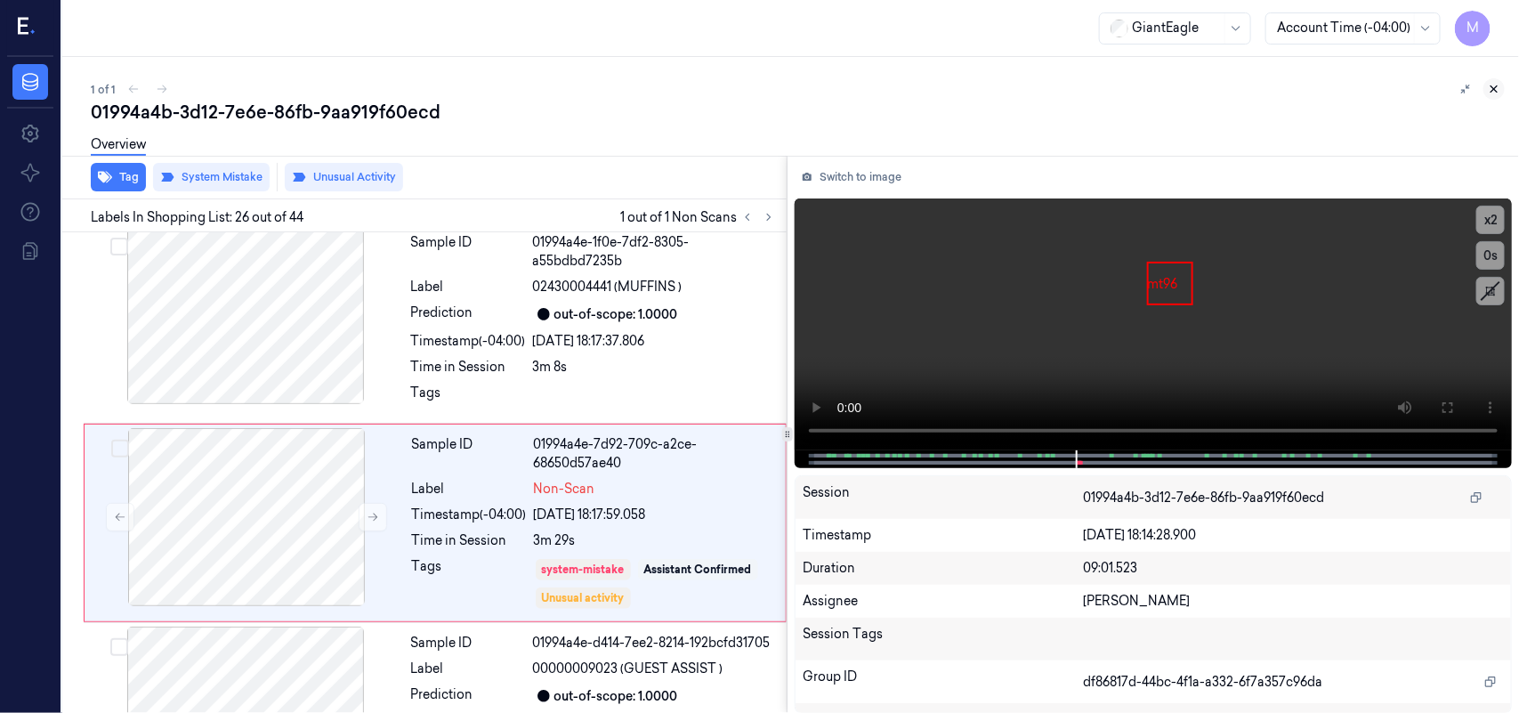
click at [1215, 90] on icon at bounding box center [1494, 89] width 6 height 6
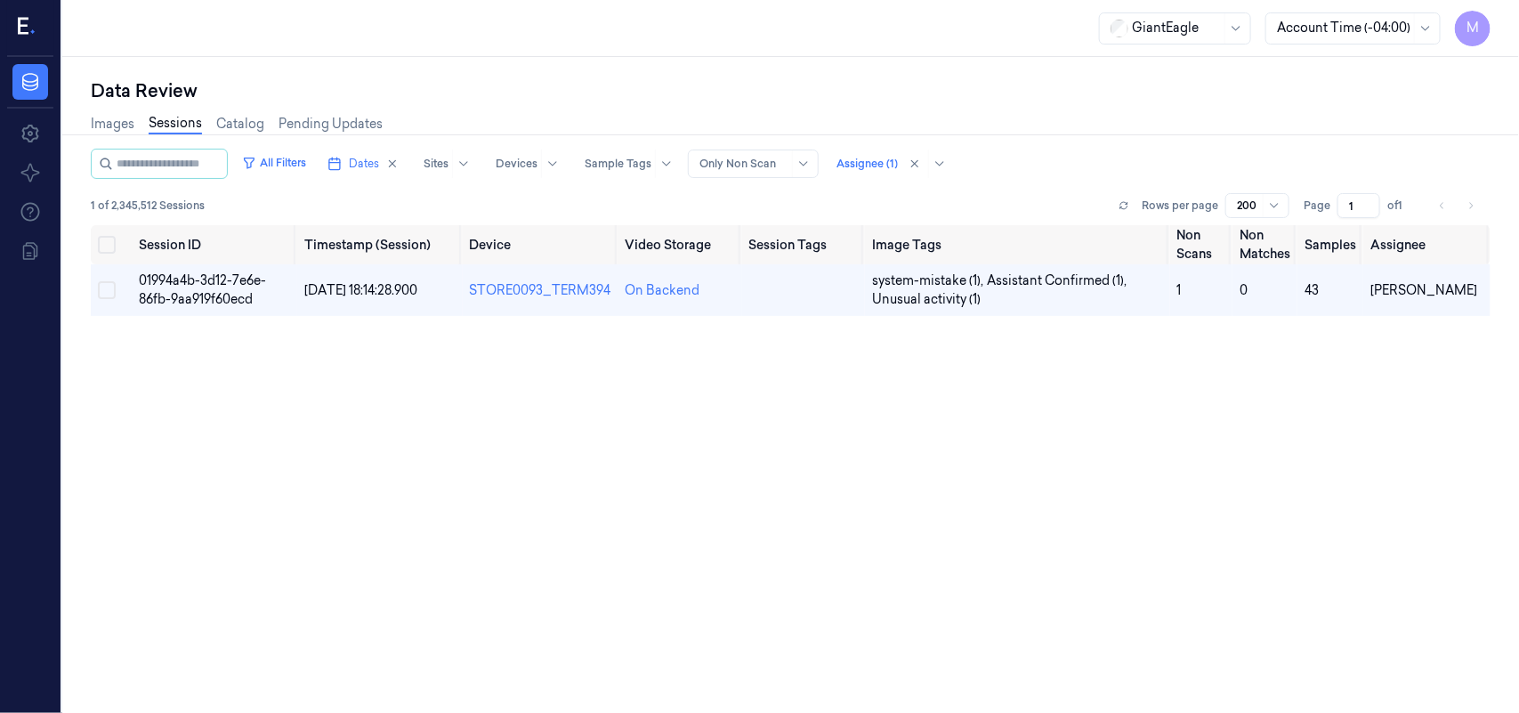
scroll to position [77, 0]
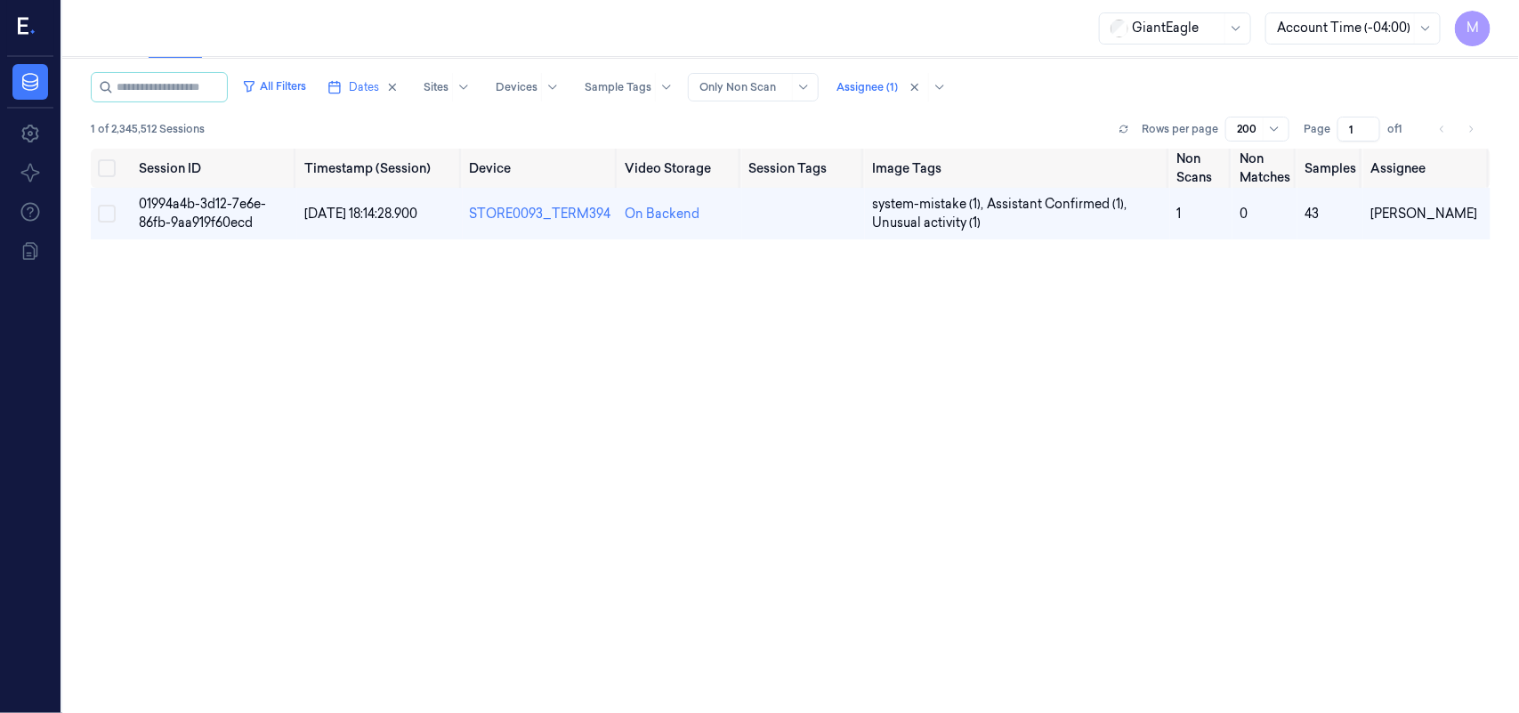
click at [32, 22] on icon at bounding box center [27, 27] width 19 height 27
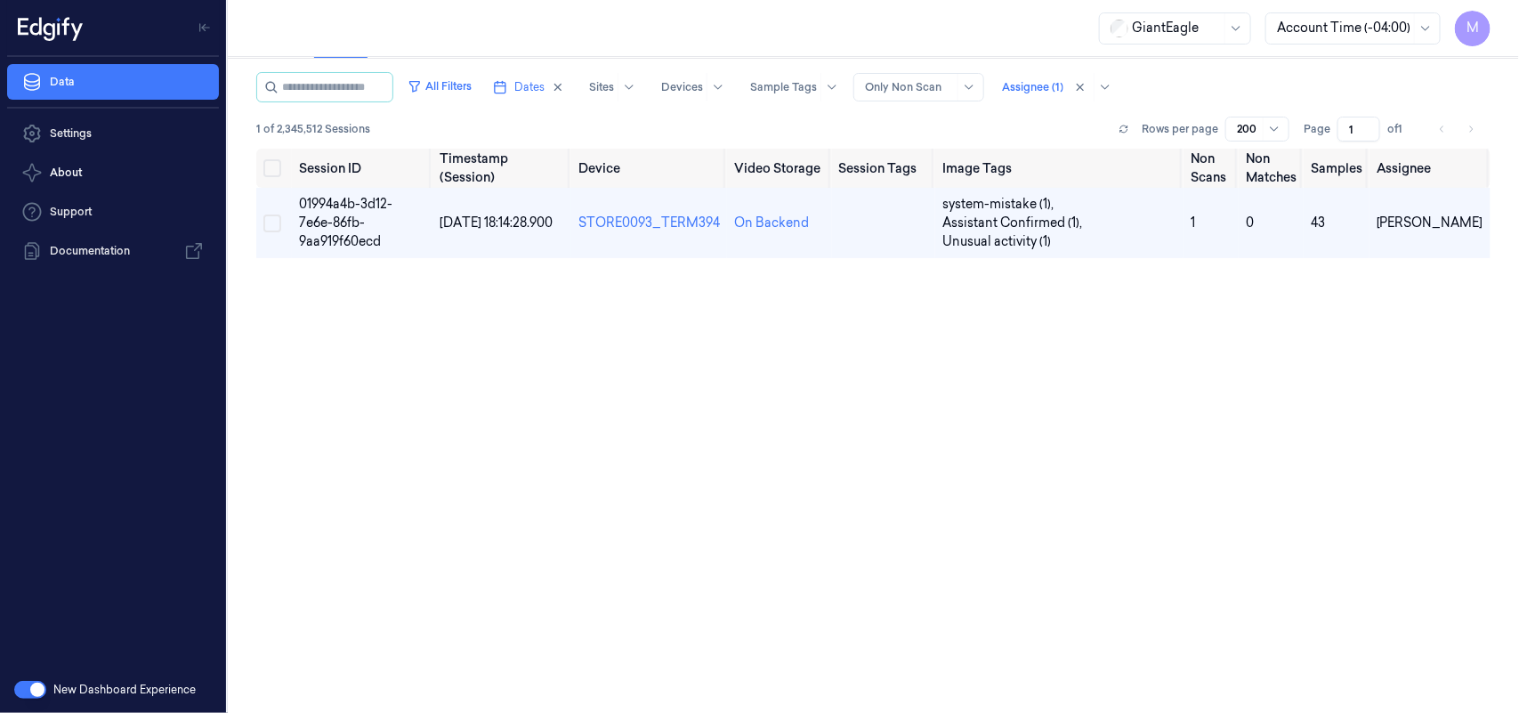
click at [28, 569] on button "button" at bounding box center [30, 690] width 32 height 18
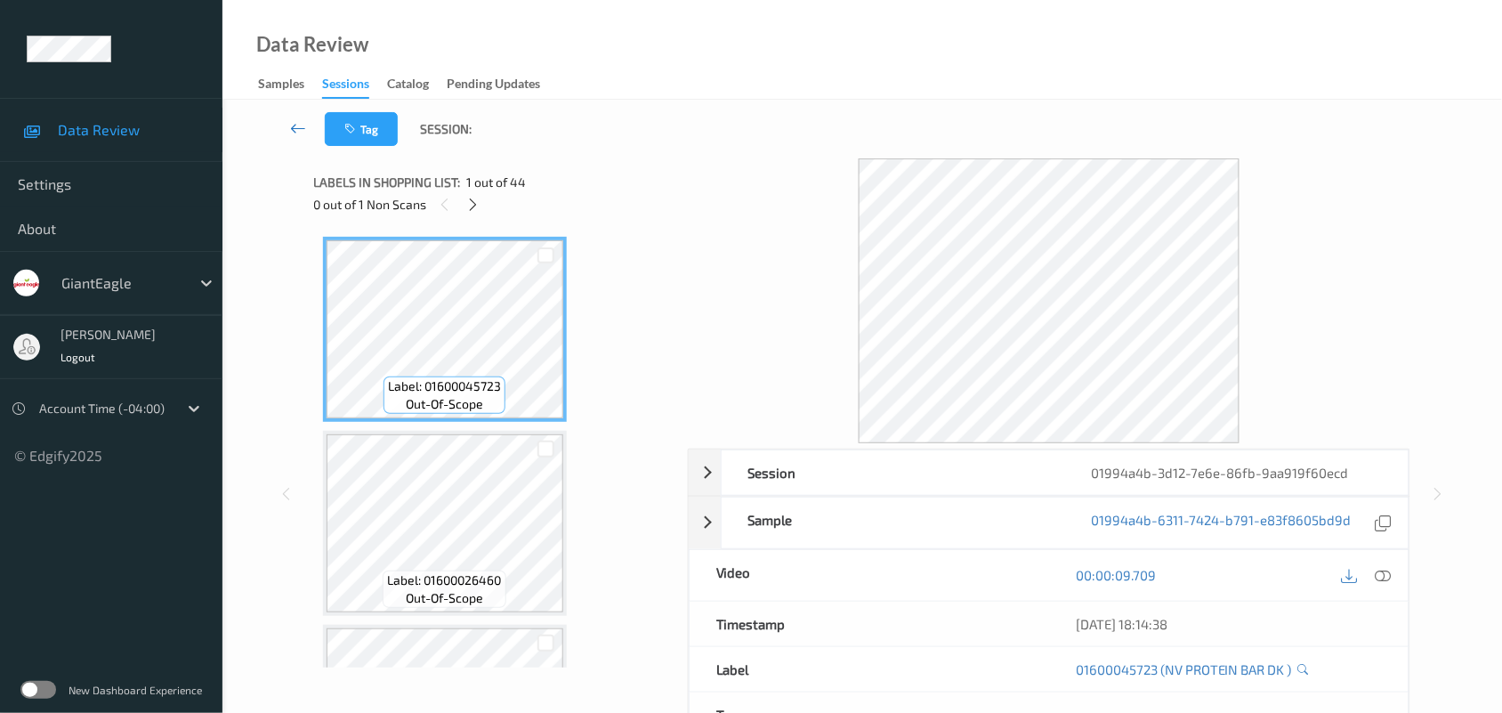
click at [298, 123] on icon at bounding box center [298, 128] width 16 height 18
